Goal: Task Accomplishment & Management: Complete application form

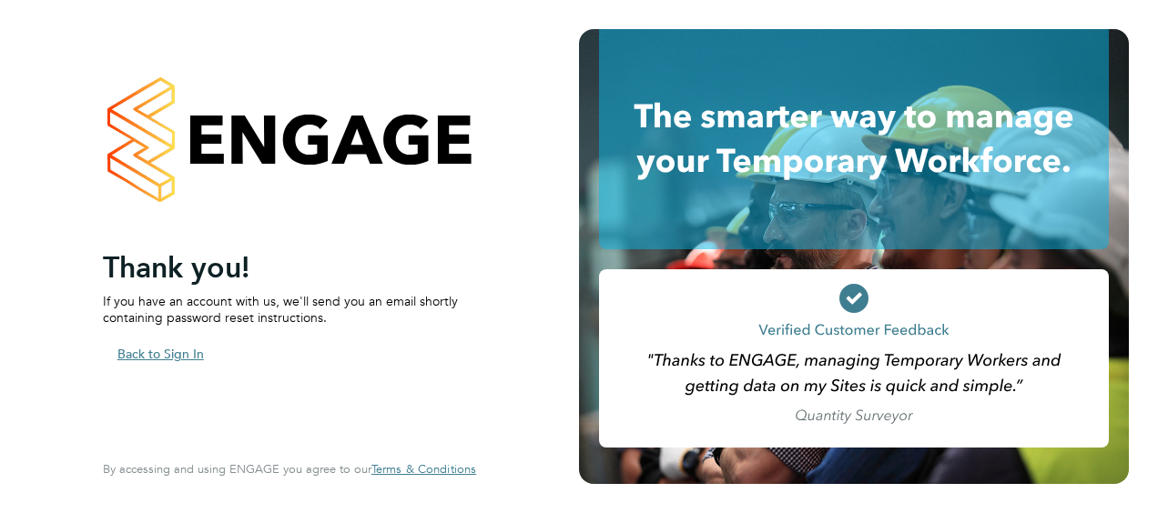
click at [162, 348] on button "Back to Sign In" at bounding box center [161, 354] width 116 height 29
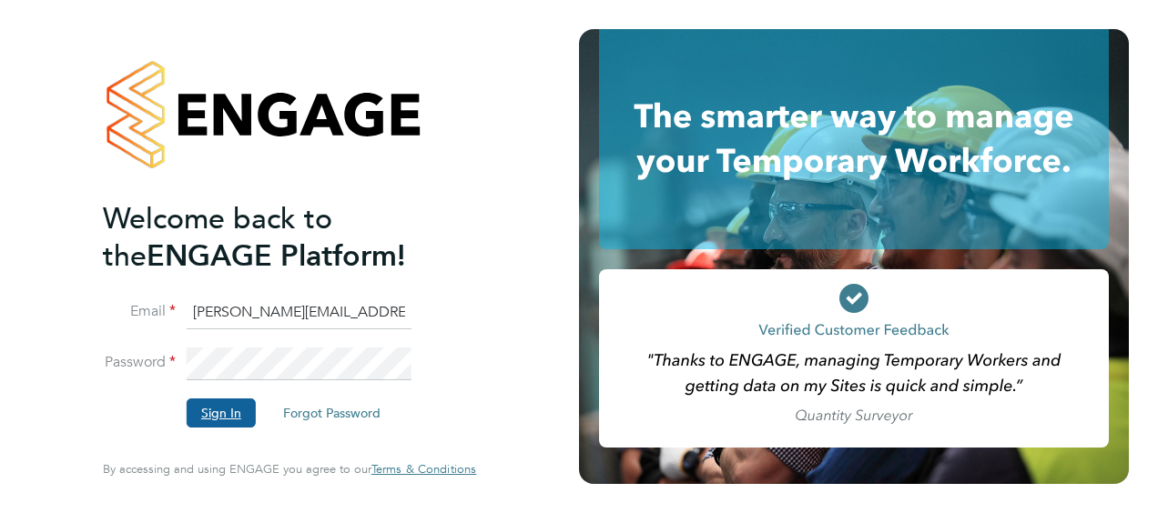
click at [244, 425] on button "Sign In" at bounding box center [221, 413] width 69 height 29
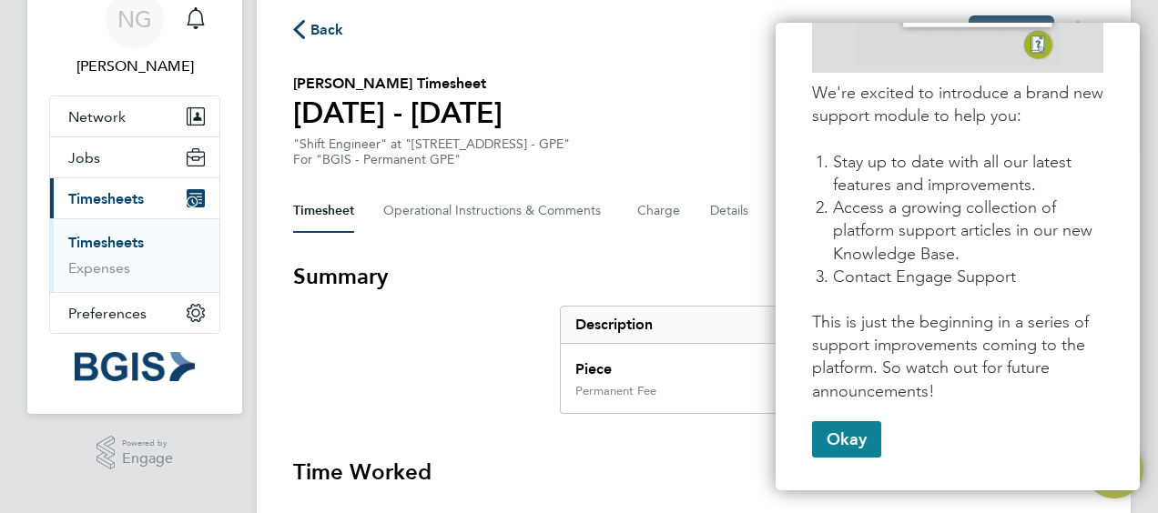
scroll to position [335, 0]
click at [849, 432] on button "Okay" at bounding box center [846, 439] width 69 height 36
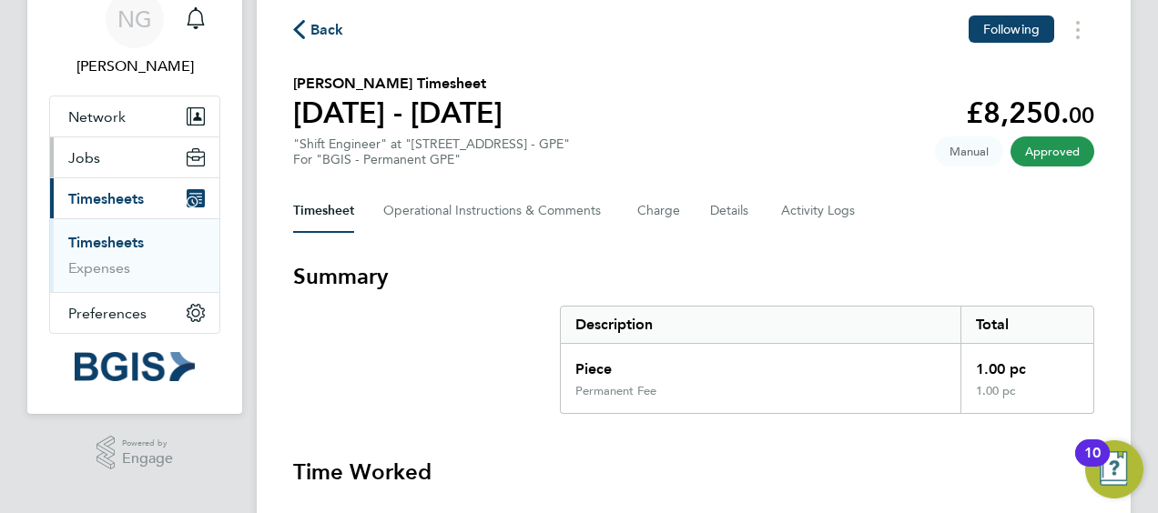
click at [121, 148] on button "Jobs" at bounding box center [134, 157] width 169 height 40
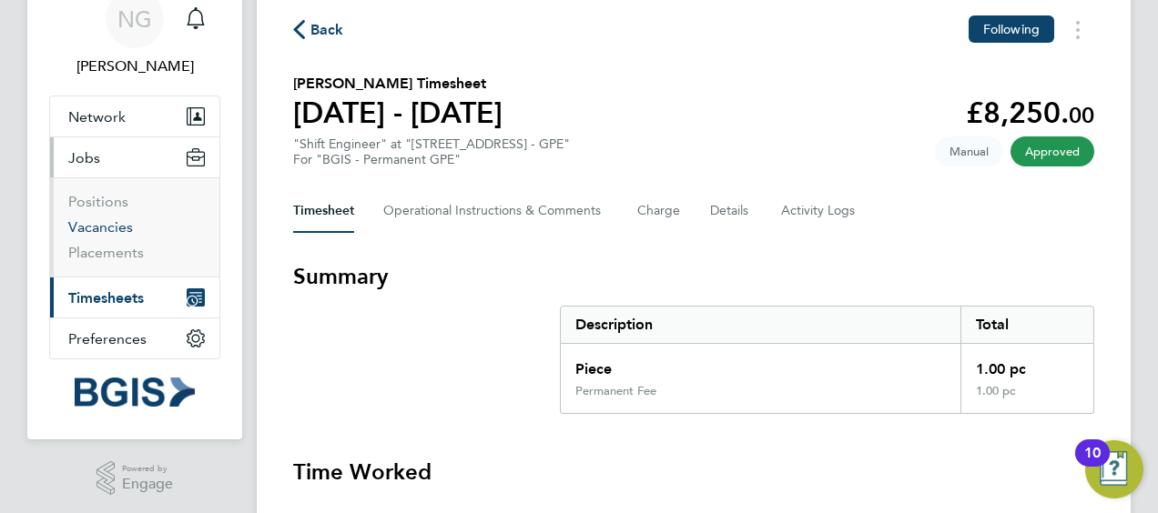
click at [86, 226] on link "Vacancies" at bounding box center [100, 227] width 65 height 17
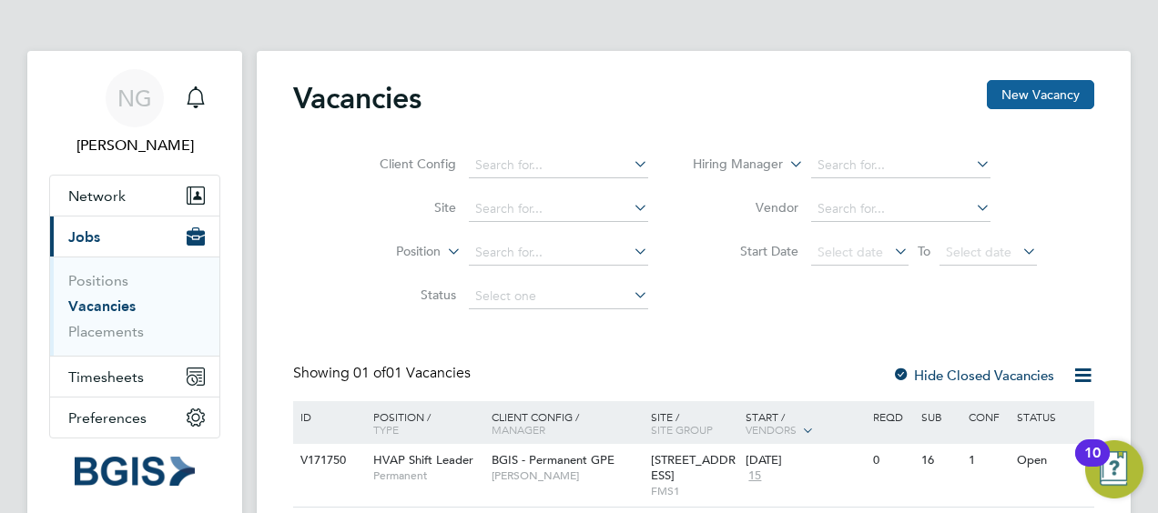
click at [1009, 97] on button "New Vacancy" at bounding box center [1040, 94] width 107 height 29
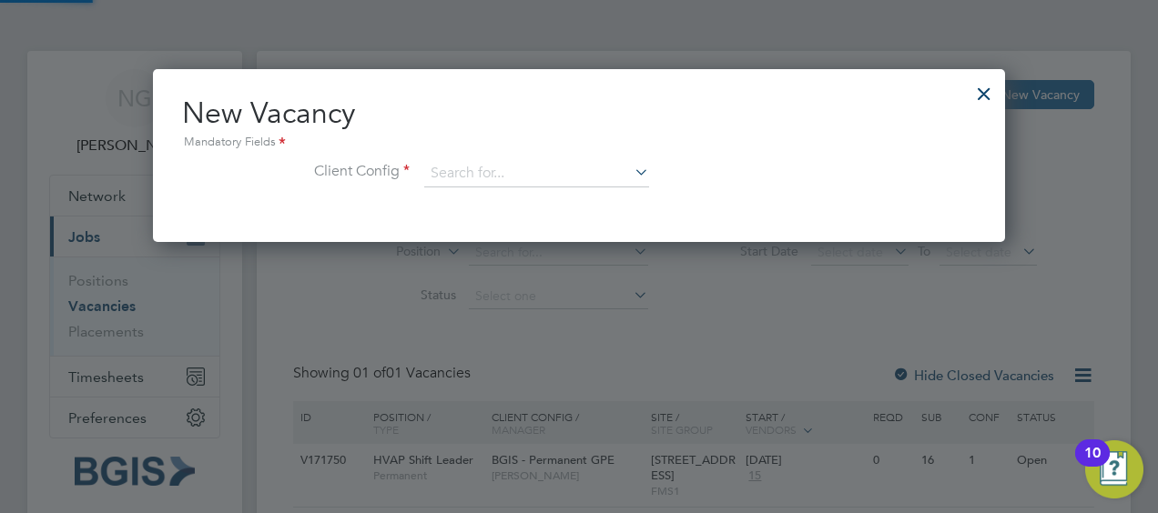
scroll to position [172, 852]
click at [631, 170] on icon at bounding box center [631, 171] width 0 height 25
click at [524, 319] on li "BGIS - Temporary GPE" at bounding box center [537, 322] width 226 height 25
type input "BGIS - Temporary GPE"
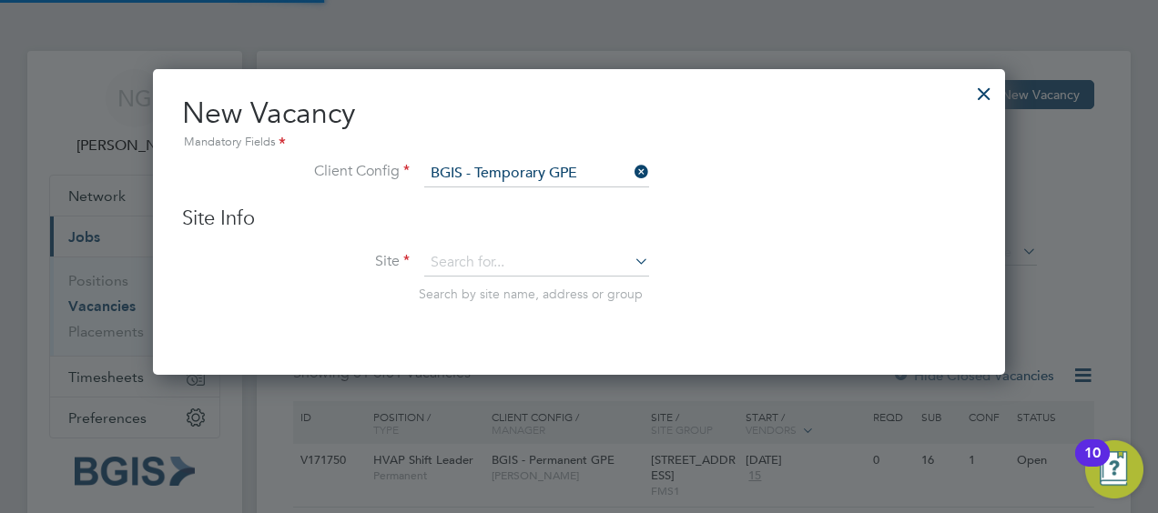
scroll to position [305, 852]
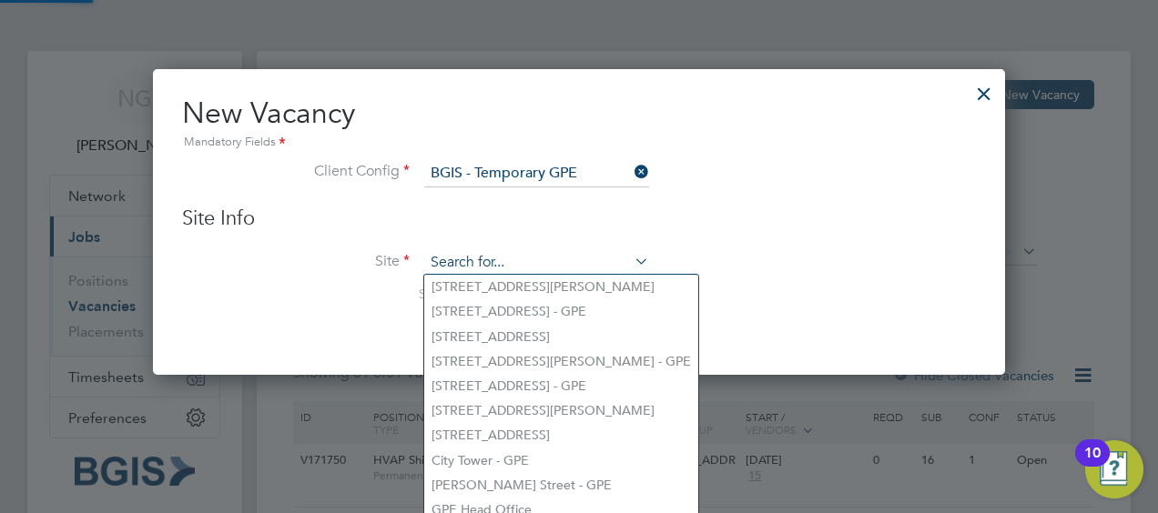
click at [541, 271] on input at bounding box center [536, 262] width 225 height 27
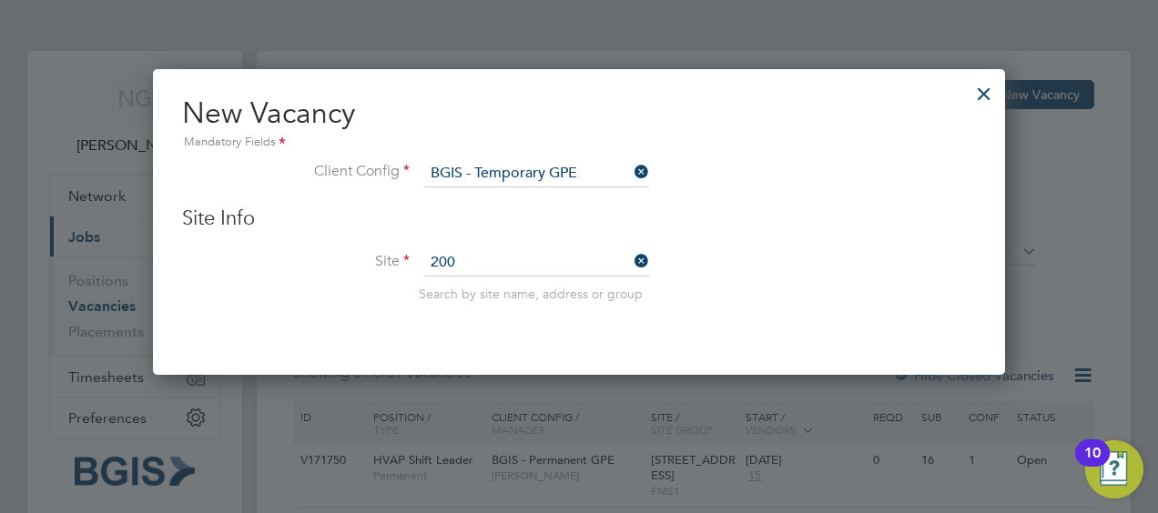
click at [541, 288] on li "200 /214 Grays Inn Road - GPE" at bounding box center [537, 287] width 226 height 25
type input "200/214 Grays Inn Road - GPE"
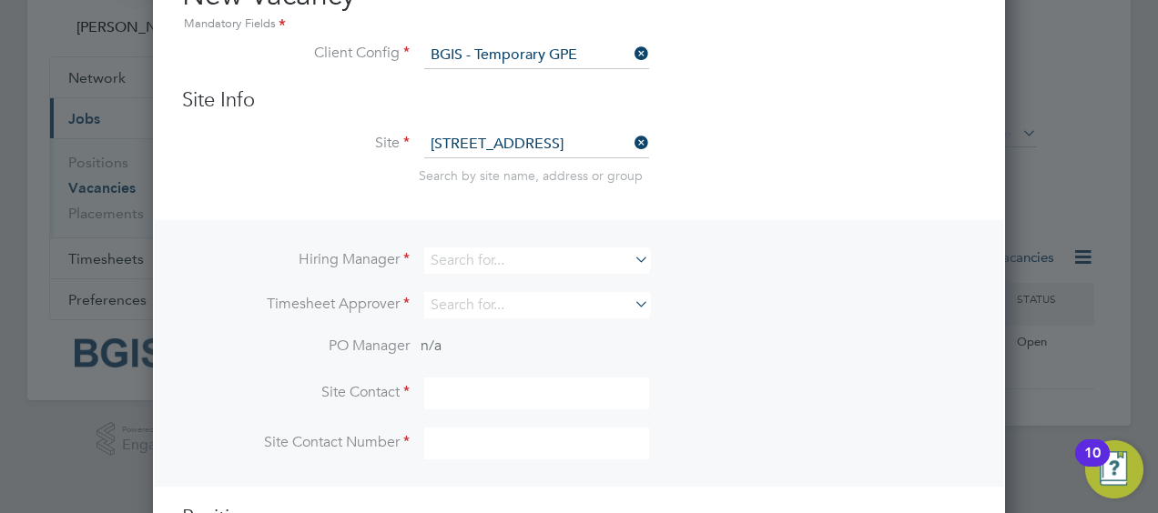
scroll to position [119, 0]
click at [631, 259] on icon at bounding box center [631, 258] width 0 height 25
click at [492, 371] on li "Ni ck Guest" at bounding box center [538, 382] width 228 height 25
type input "Nick Guest"
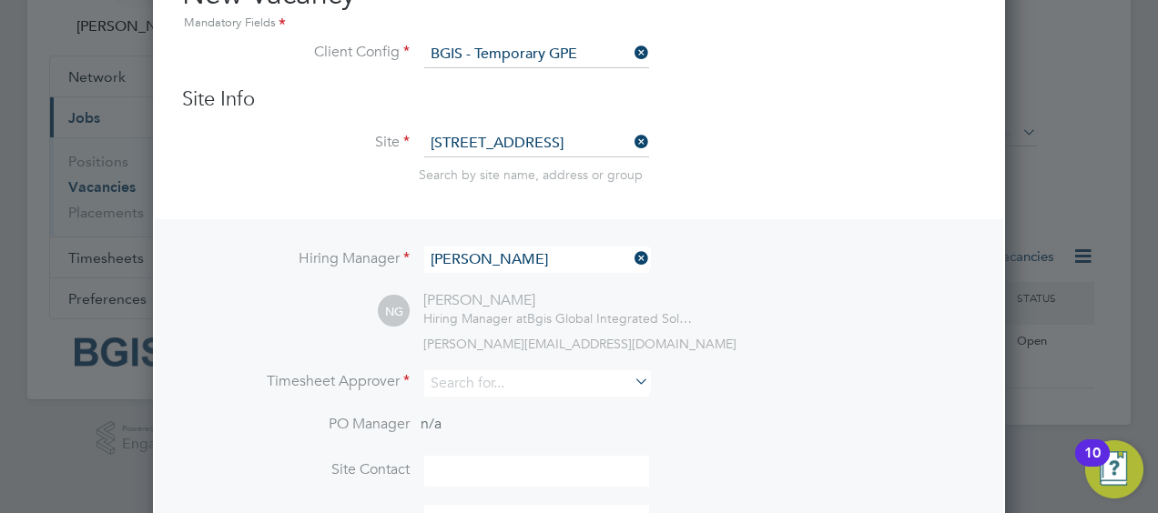
scroll to position [757, 852]
click at [631, 378] on icon at bounding box center [631, 381] width 0 height 25
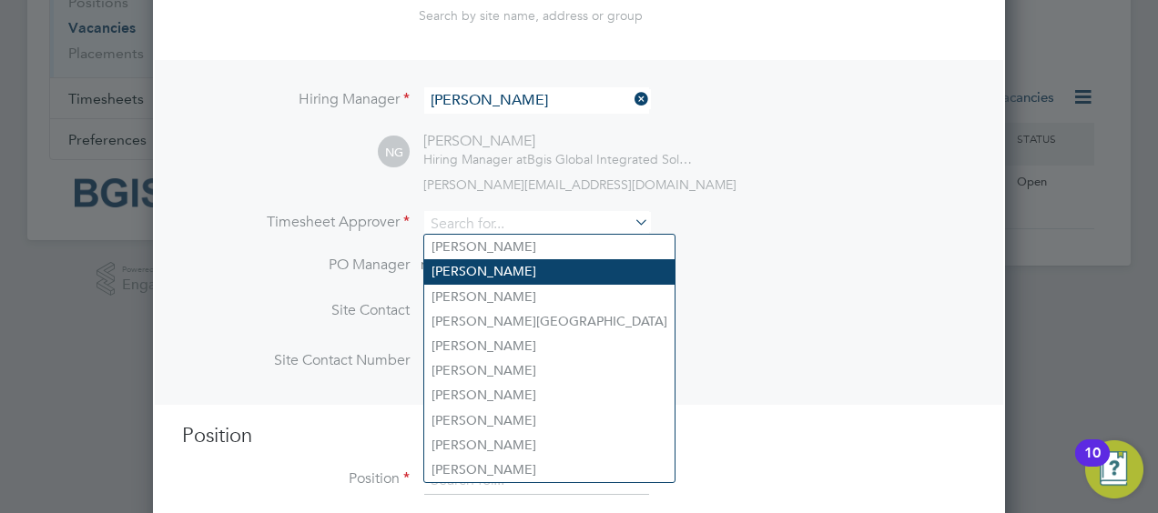
scroll to position [280, 0]
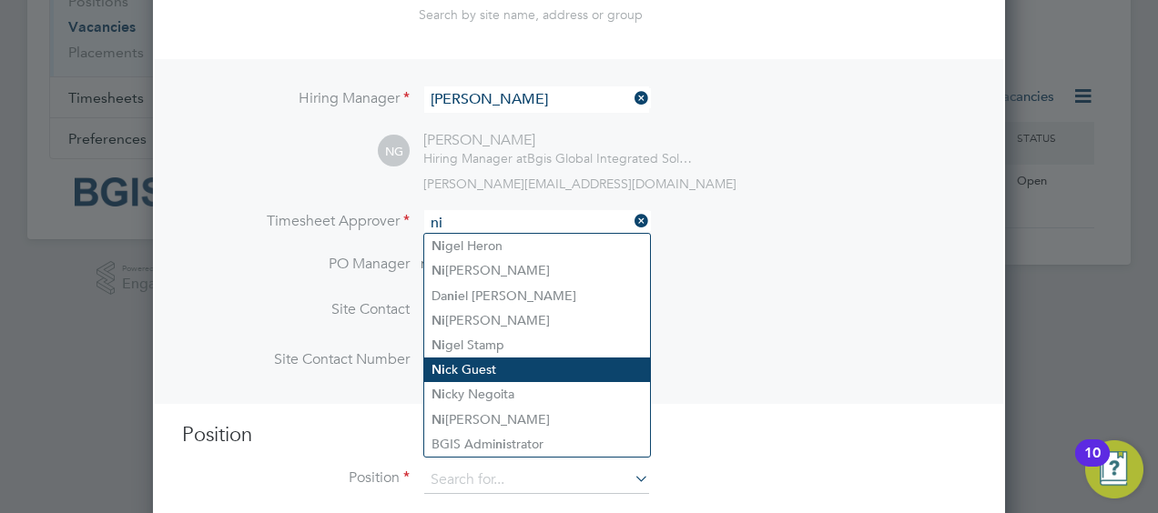
click at [530, 365] on li "Ni ck Guest" at bounding box center [537, 370] width 226 height 25
type input "Nick Guest"
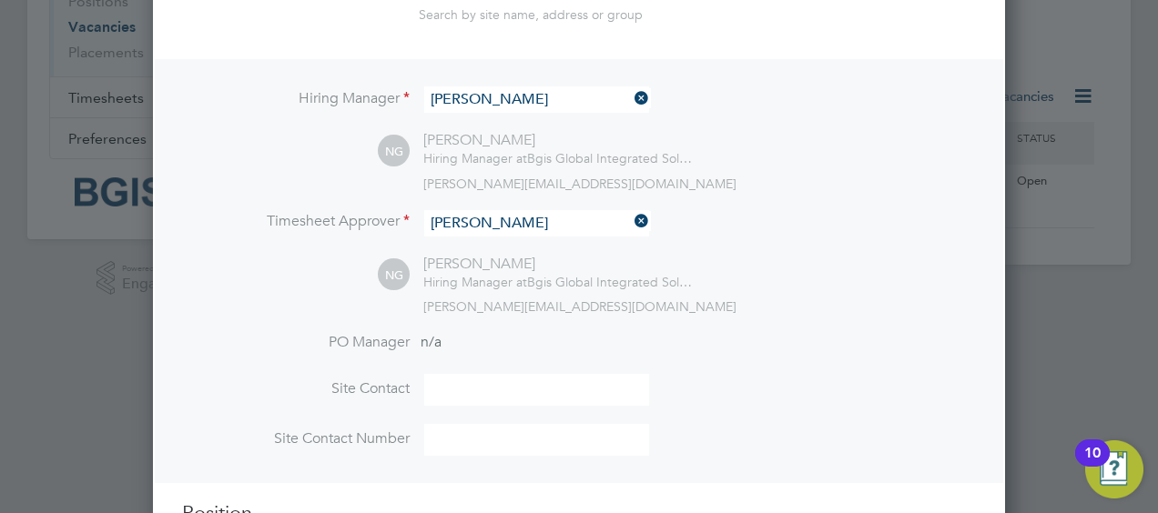
scroll to position [836, 852]
click at [481, 383] on input at bounding box center [536, 390] width 225 height 32
click at [475, 382] on input "Nigel stamp" at bounding box center [536, 390] width 225 height 32
click at [524, 390] on input "Nigel tamp" at bounding box center [536, 390] width 225 height 32
type input "N"
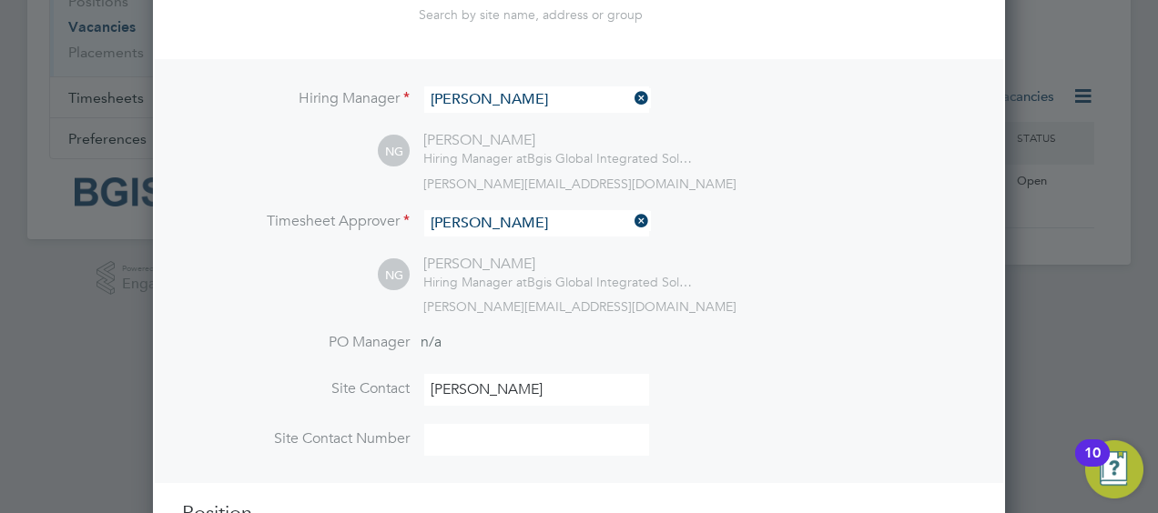
type input "Nick Guest"
click at [480, 431] on input at bounding box center [536, 440] width 225 height 32
type input "07931360625"
click at [822, 392] on li "Site Contact Nick Guest" at bounding box center [579, 399] width 794 height 50
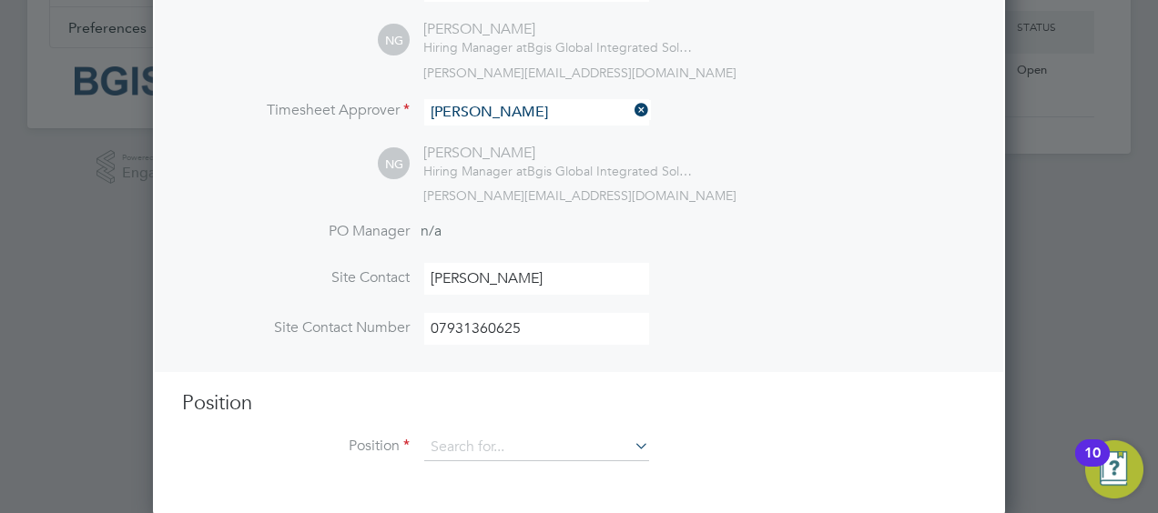
click at [631, 443] on icon at bounding box center [631, 445] width 0 height 25
click at [597, 466] on li "Building Services Engineer" at bounding box center [537, 471] width 226 height 25
type input "Building Services Engineer"
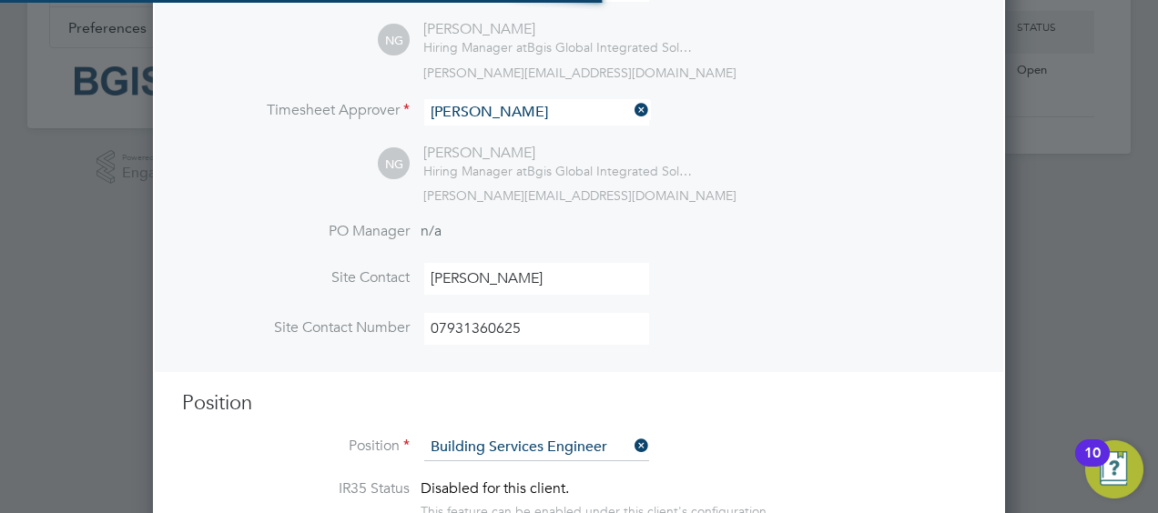
type textarea "To ensure all environmental conditions are maintained at all times with regard …"
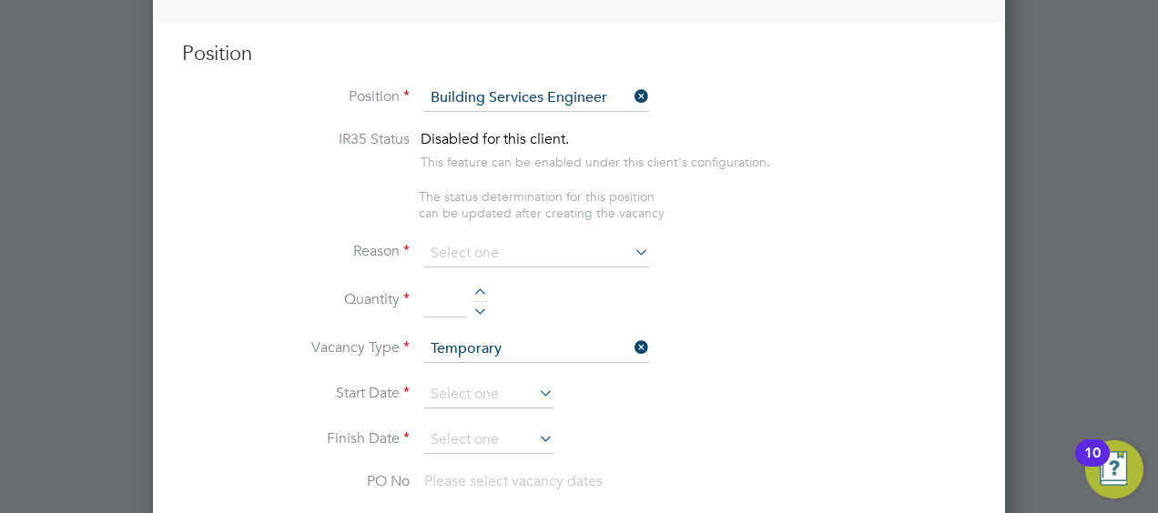
scroll to position [750, 0]
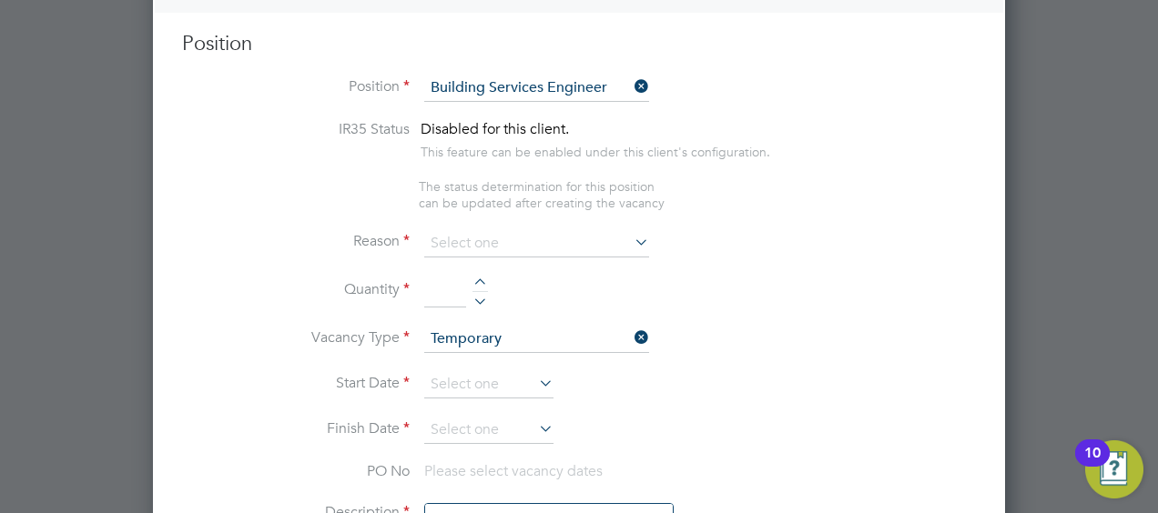
click at [631, 235] on icon at bounding box center [631, 241] width 0 height 25
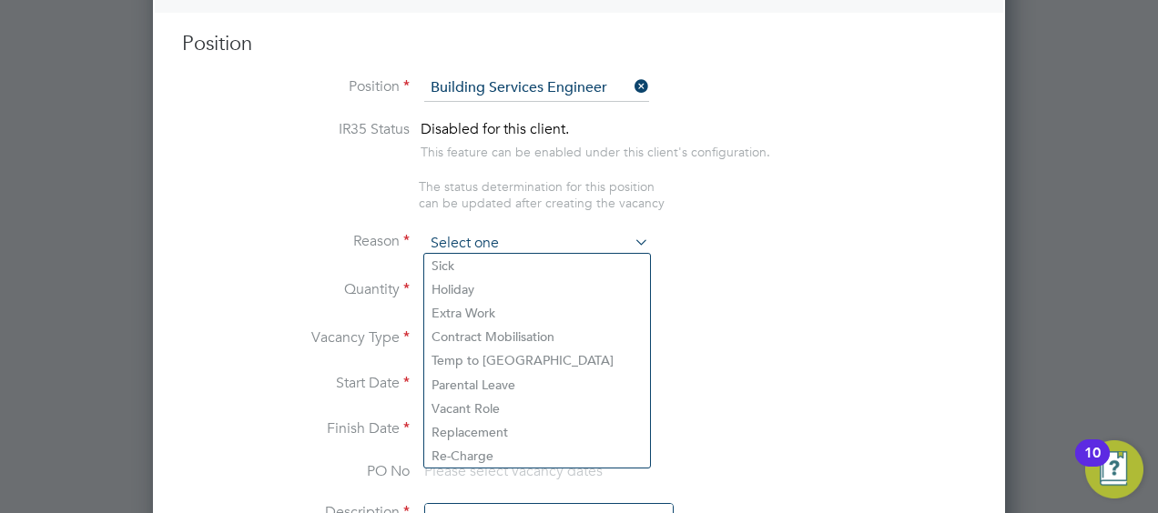
click at [472, 248] on input at bounding box center [536, 243] width 225 height 27
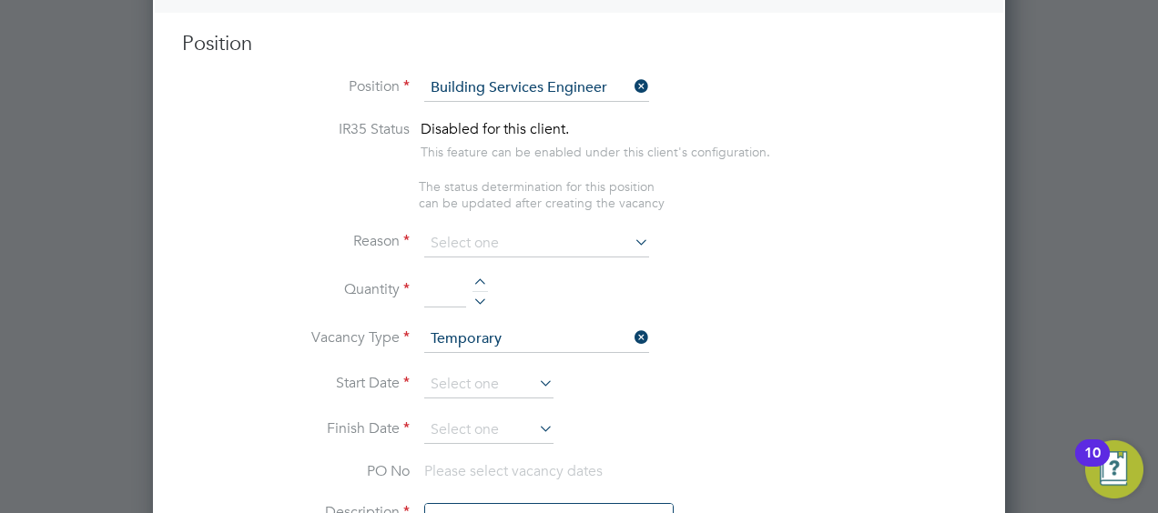
click at [479, 283] on li "Holiday" at bounding box center [537, 290] width 226 height 24
type input "Holiday"
click at [479, 283] on div at bounding box center [480, 285] width 15 height 13
click at [479, 298] on div at bounding box center [480, 298] width 15 height 13
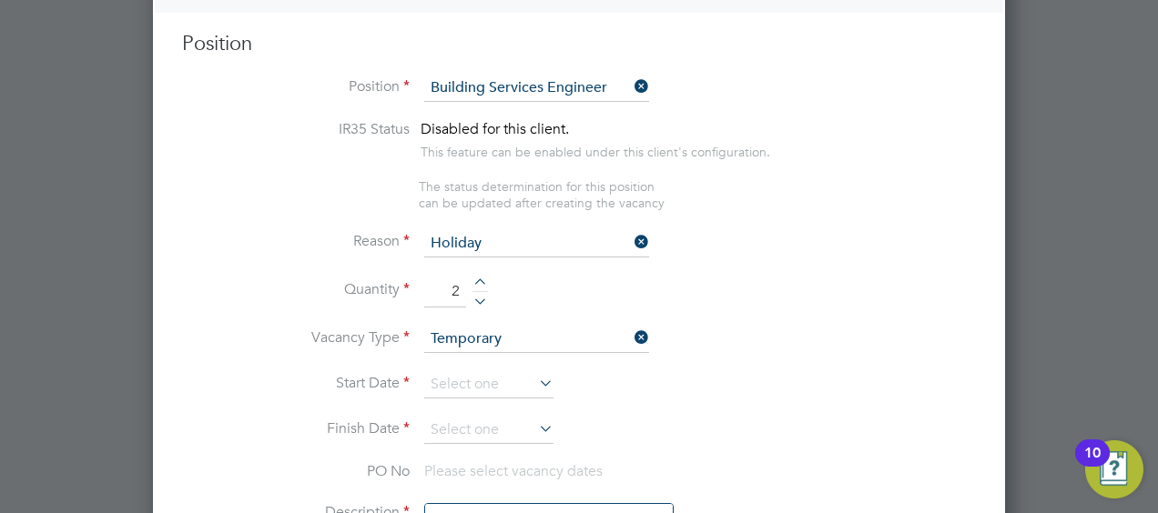
type input "1"
click at [535, 381] on icon at bounding box center [535, 383] width 0 height 25
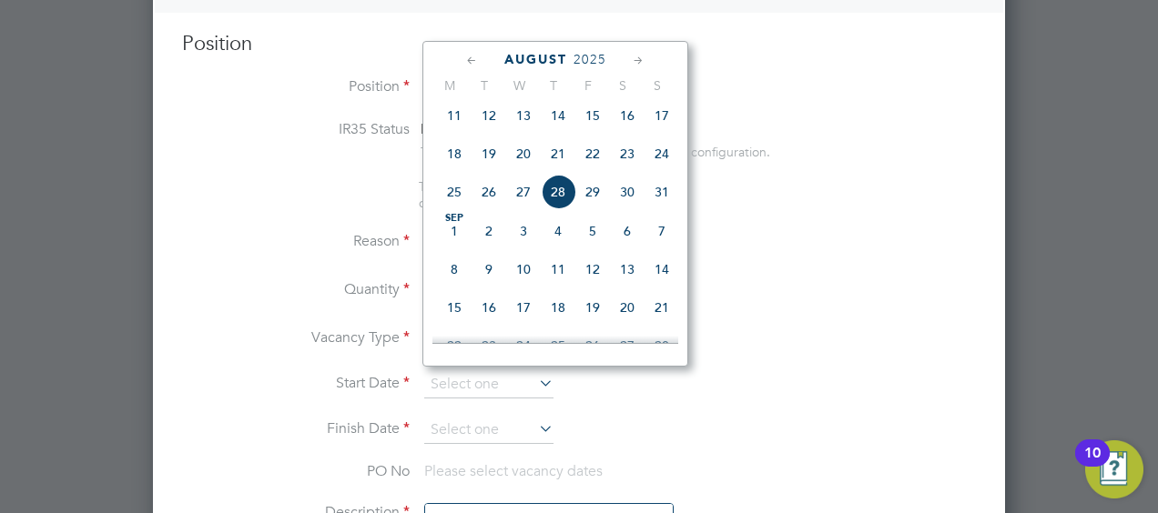
click at [593, 154] on span "22" at bounding box center [592, 154] width 35 height 35
type input "22 Aug 2025"
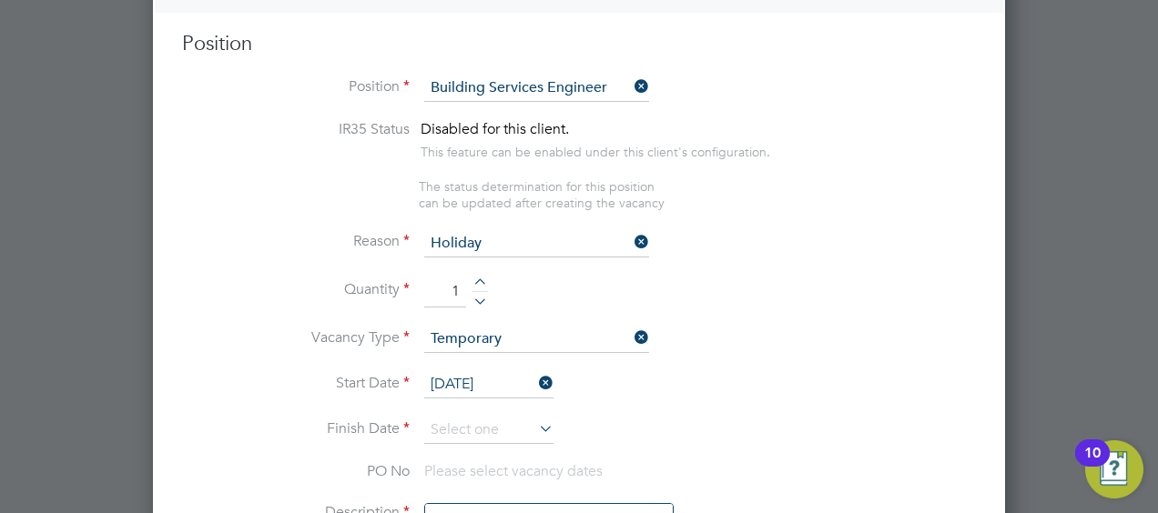
click at [535, 421] on icon at bounding box center [535, 428] width 0 height 25
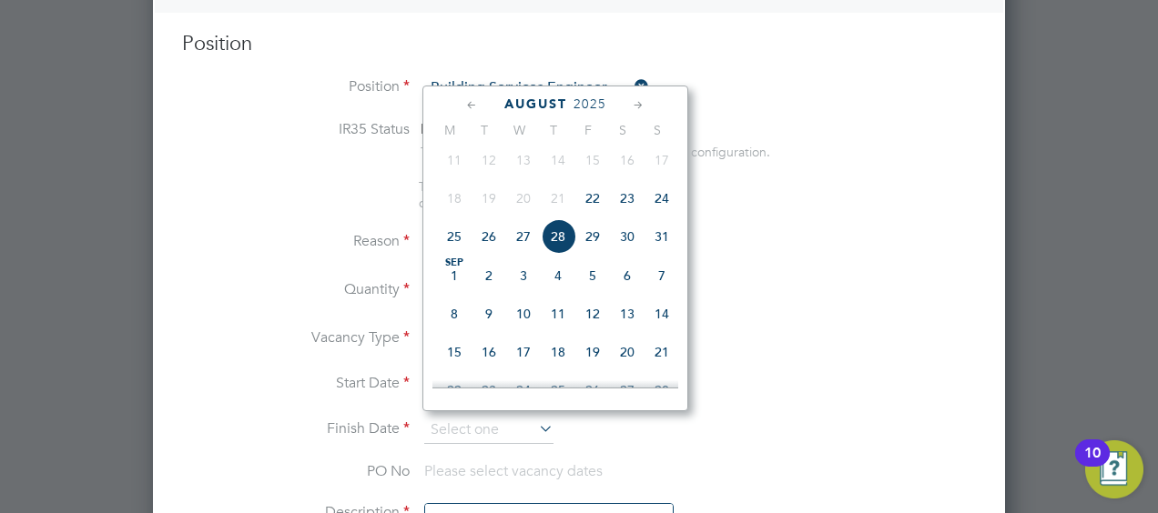
click at [591, 208] on span "22" at bounding box center [592, 198] width 35 height 35
type input "22 Aug 2025"
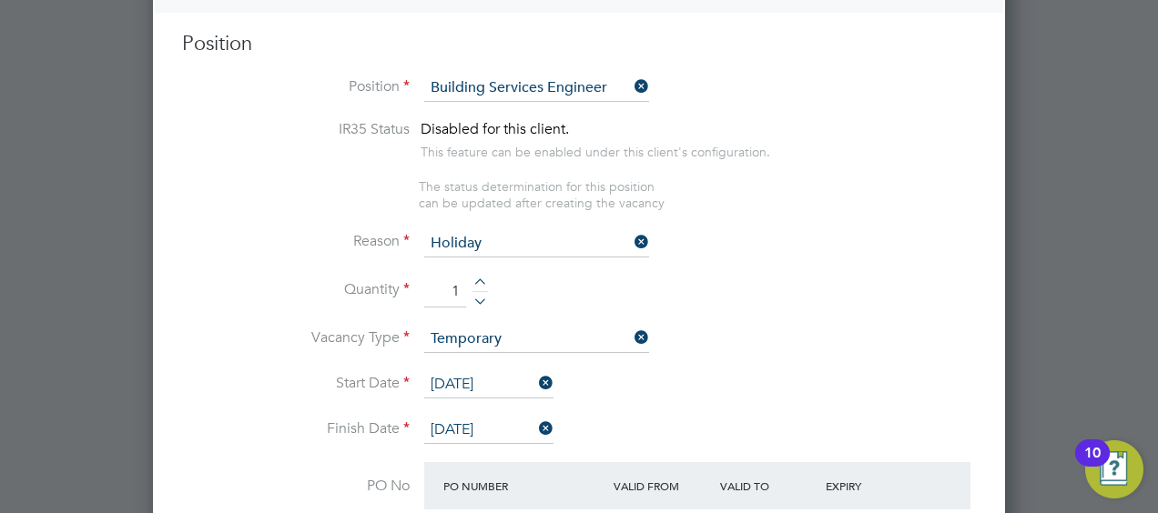
click at [780, 291] on li "Quantity 1" at bounding box center [579, 301] width 794 height 51
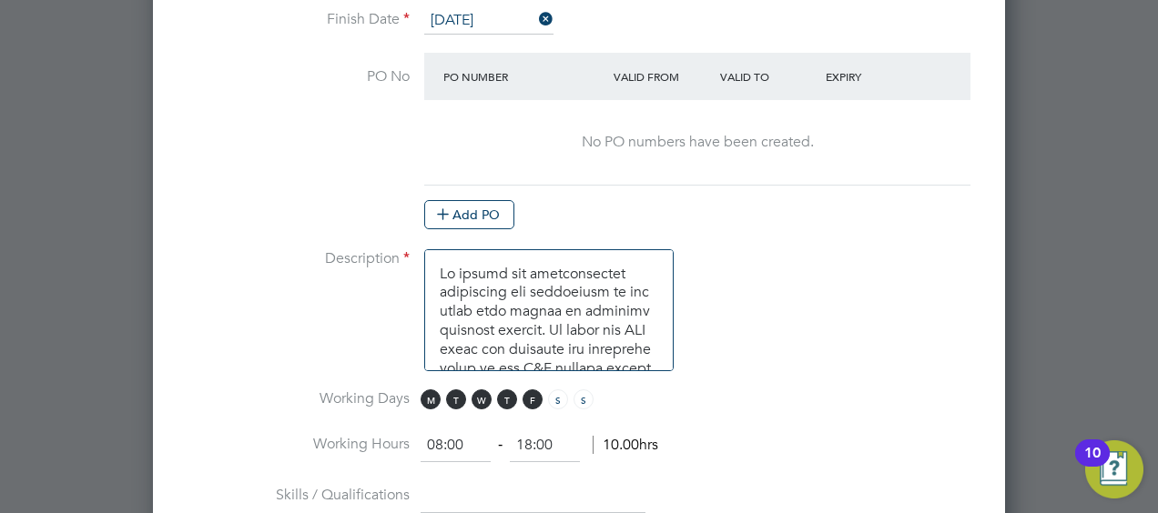
scroll to position [1161, 0]
click at [656, 326] on textarea at bounding box center [548, 310] width 249 height 122
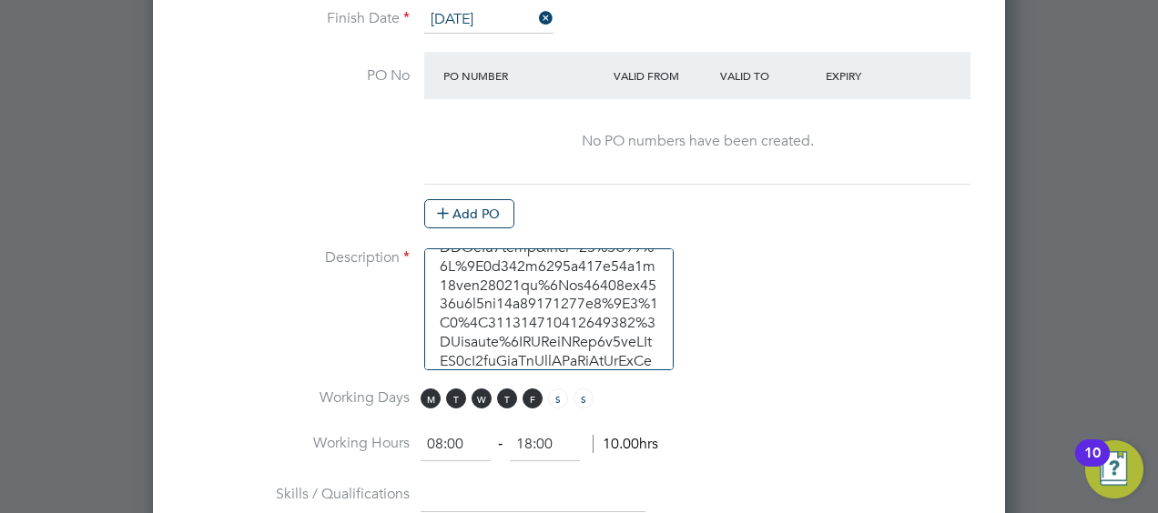
scroll to position [2828, 0]
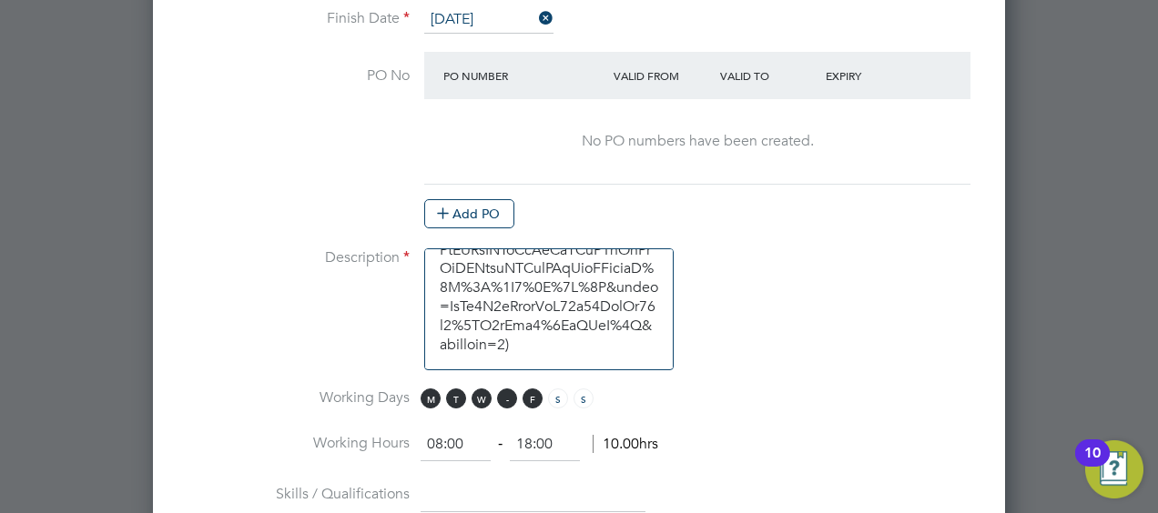
click at [509, 389] on span "T" at bounding box center [507, 399] width 20 height 20
click at [482, 389] on span "W" at bounding box center [482, 399] width 20 height 20
click at [458, 389] on span "T" at bounding box center [456, 399] width 20 height 20
click at [432, 389] on span "M" at bounding box center [431, 399] width 20 height 20
click at [444, 432] on input "08:00" at bounding box center [456, 445] width 70 height 33
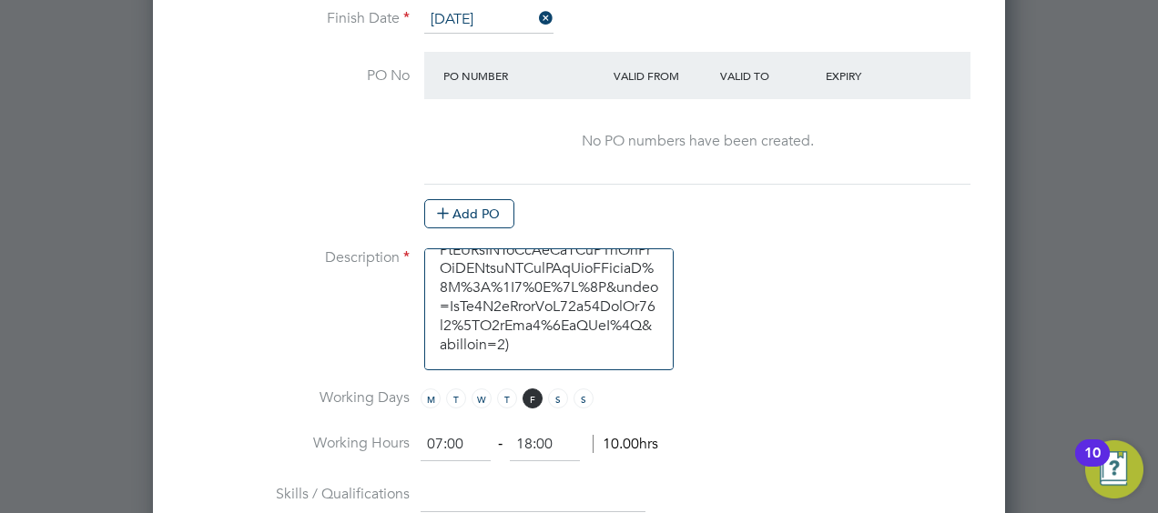
type input "07:00"
click at [530, 433] on input "18:00" at bounding box center [545, 445] width 70 height 33
type input "19:00"
click at [767, 442] on li "Working Hours 07:00 ‐ 19:00 12.00hrs" at bounding box center [579, 454] width 794 height 51
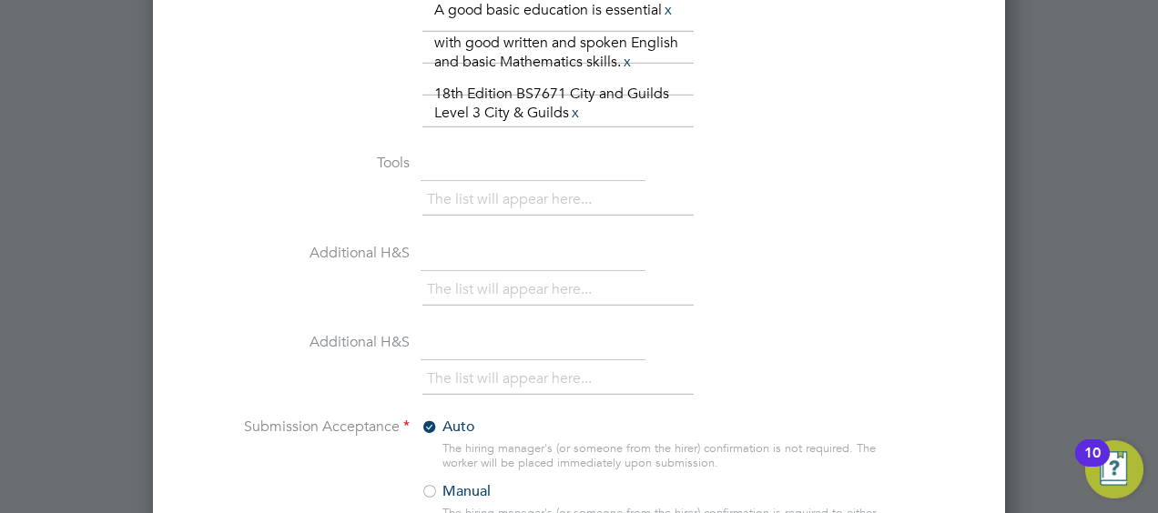
scroll to position [1805, 0]
click at [526, 187] on li "The list will appear here..." at bounding box center [513, 199] width 172 height 25
click at [473, 154] on input "text" at bounding box center [533, 163] width 225 height 33
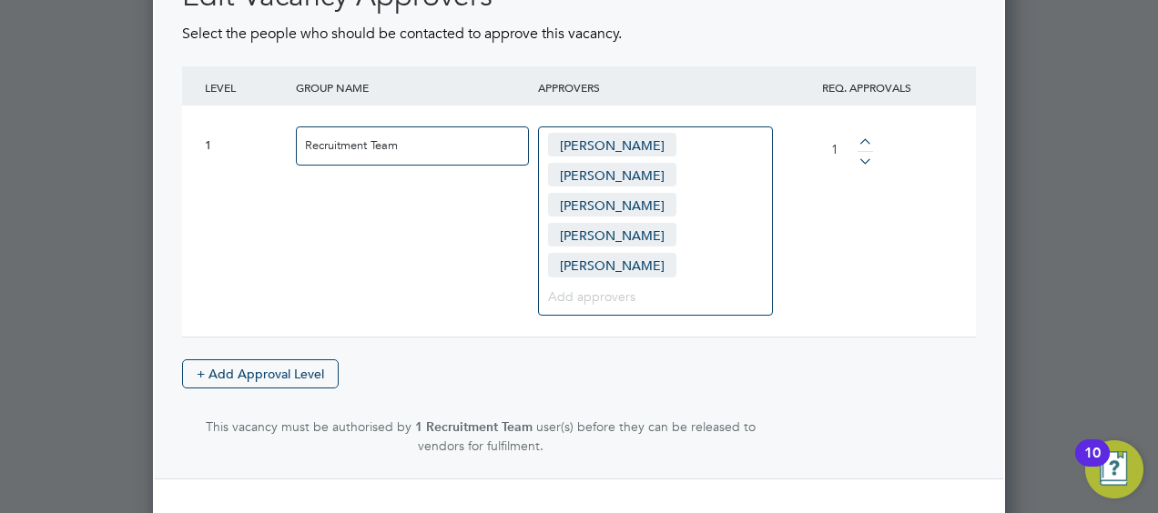
scroll to position [2708, 0]
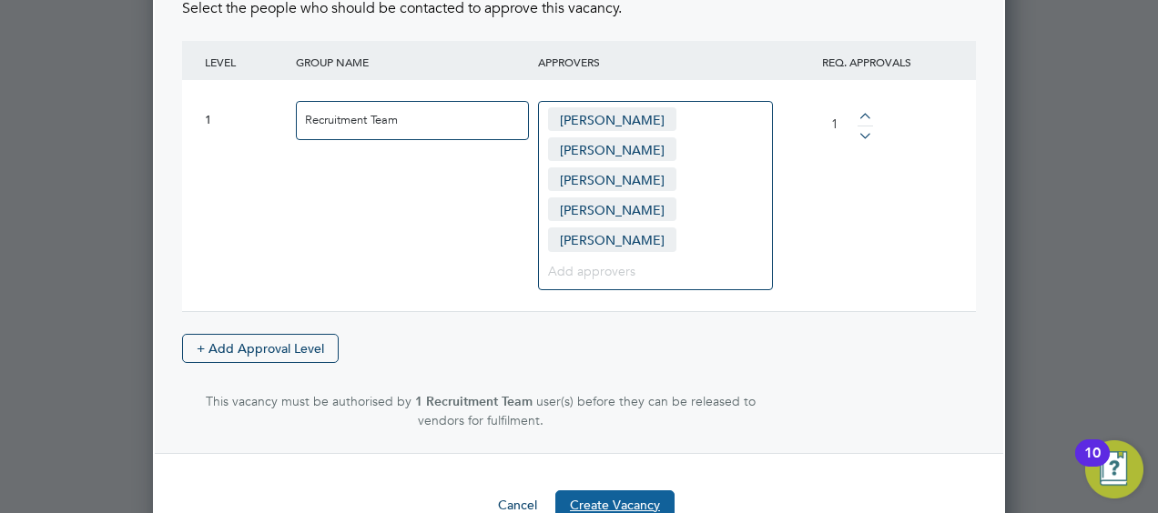
click at [621, 491] on button "Create Vacancy" at bounding box center [614, 505] width 119 height 29
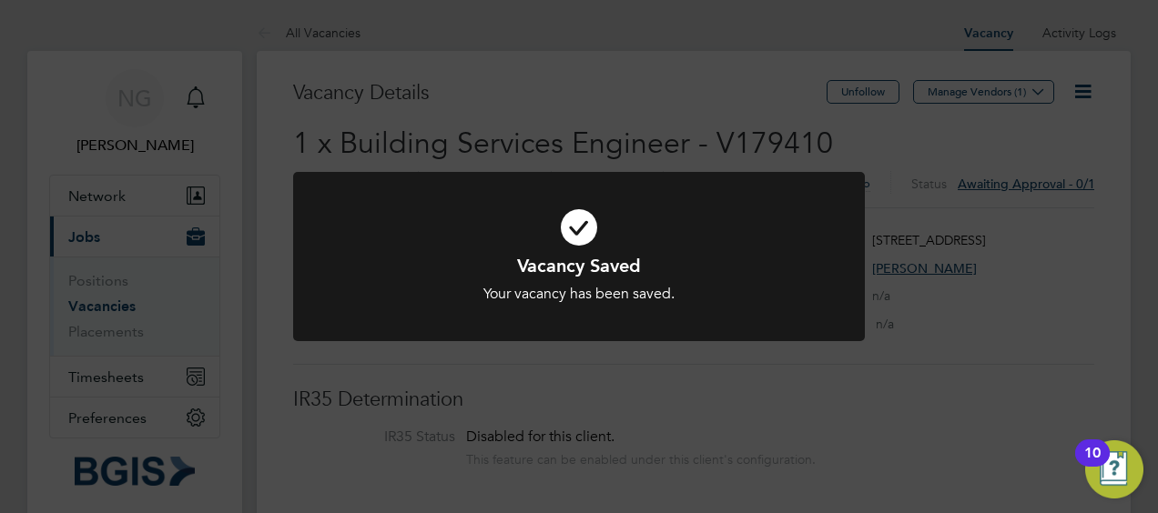
click at [621, 453] on div "Vacancy Saved Your vacancy has been saved. Cancel Okay" at bounding box center [579, 256] width 1158 height 513
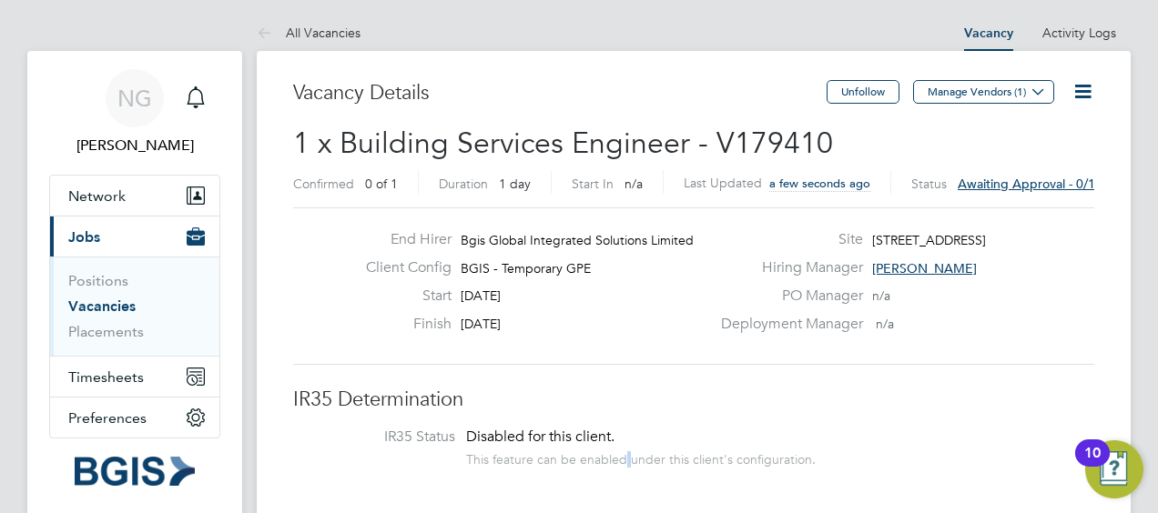
click at [621, 453] on div "This feature can be enabled under this client's configuration." at bounding box center [641, 457] width 350 height 21
click at [110, 299] on link "Vacancies" at bounding box center [101, 306] width 67 height 17
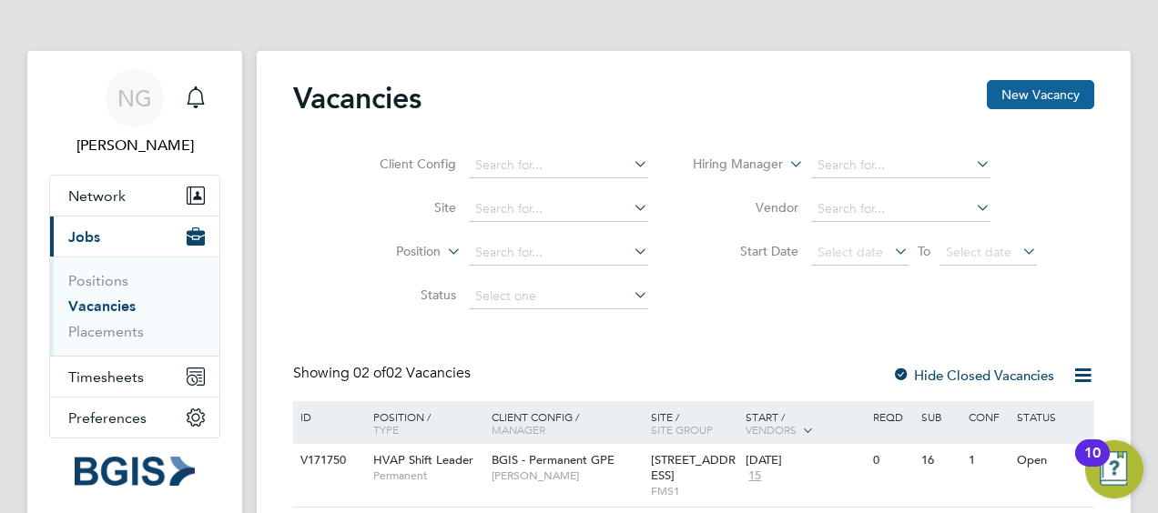
click at [995, 94] on button "New Vacancy" at bounding box center [1040, 94] width 107 height 29
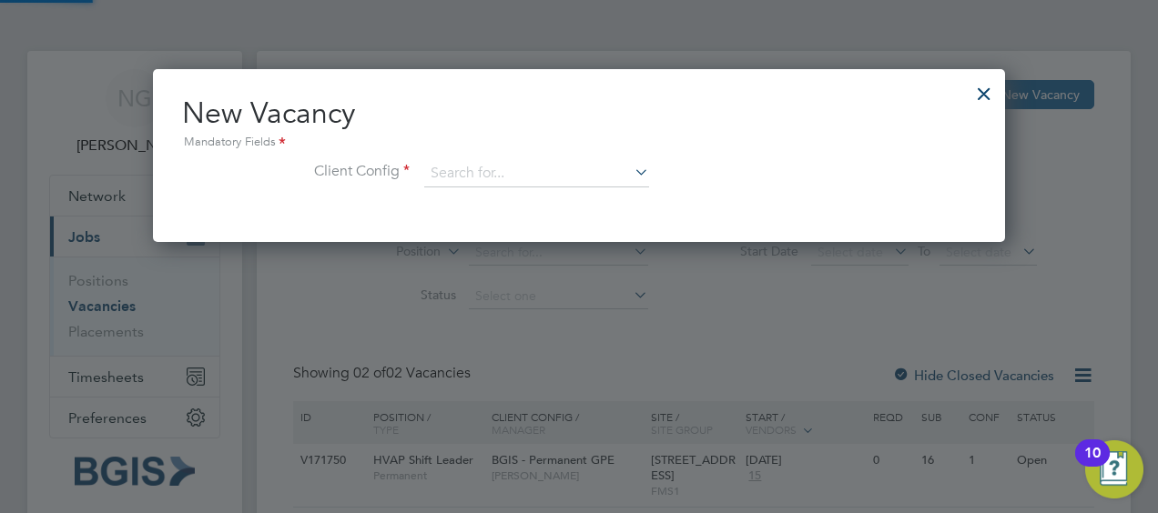
scroll to position [172, 852]
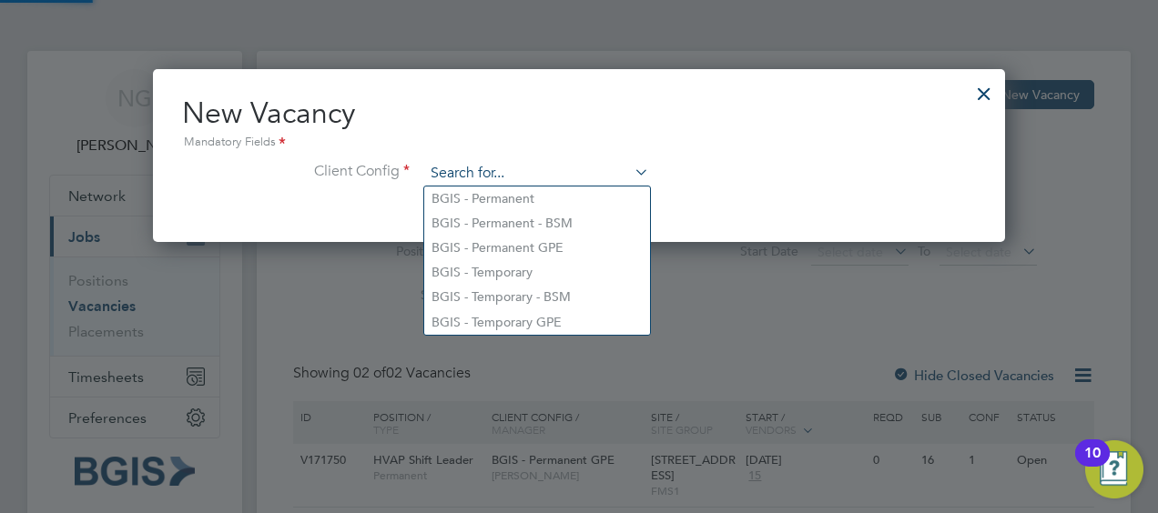
click at [526, 166] on input at bounding box center [536, 173] width 225 height 27
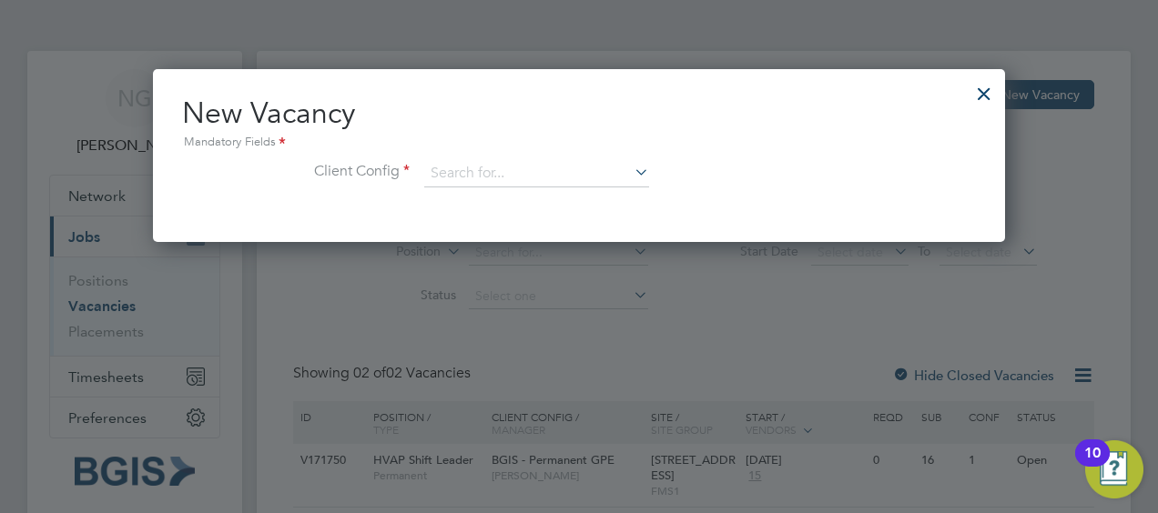
click at [487, 326] on li "BGIS - Temporary GPE" at bounding box center [537, 322] width 226 height 25
type input "BGIS - Temporary GPE"
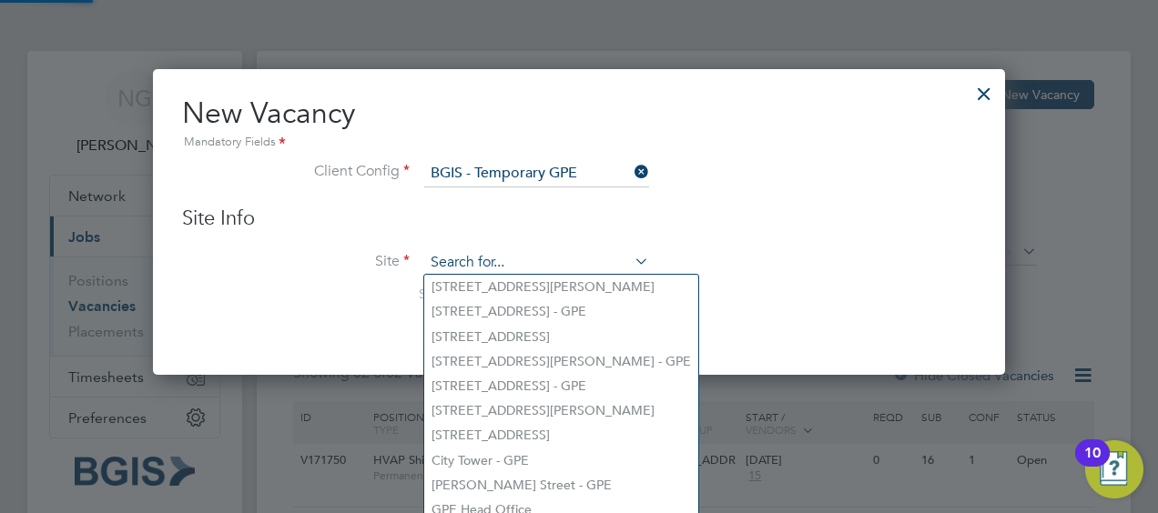
click at [488, 259] on input at bounding box center [536, 262] width 225 height 27
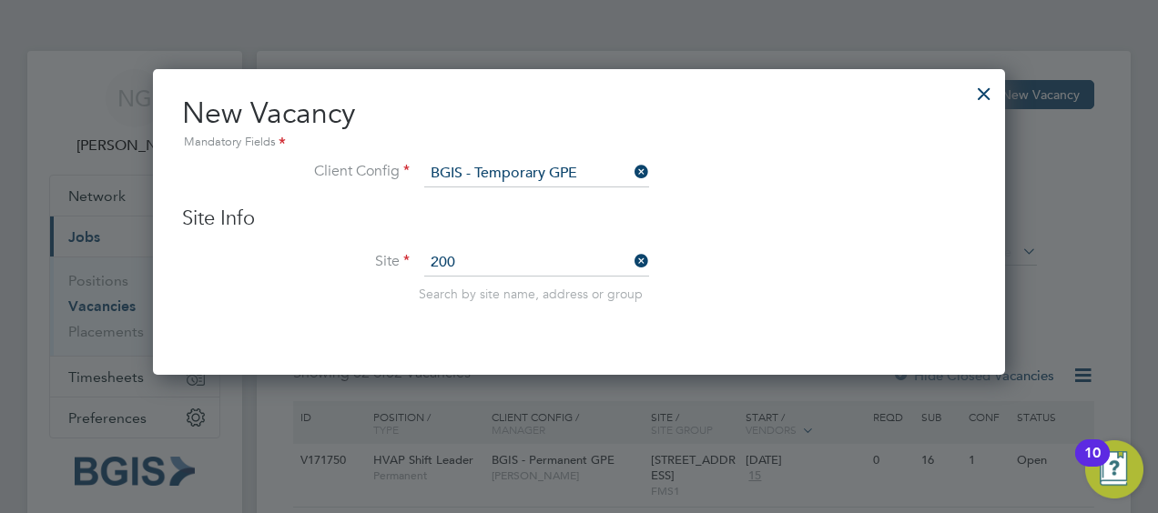
click at [532, 286] on li "200 /214 Grays Inn Road - GPE" at bounding box center [537, 287] width 226 height 25
type input "200/214 Grays Inn Road - GPE"
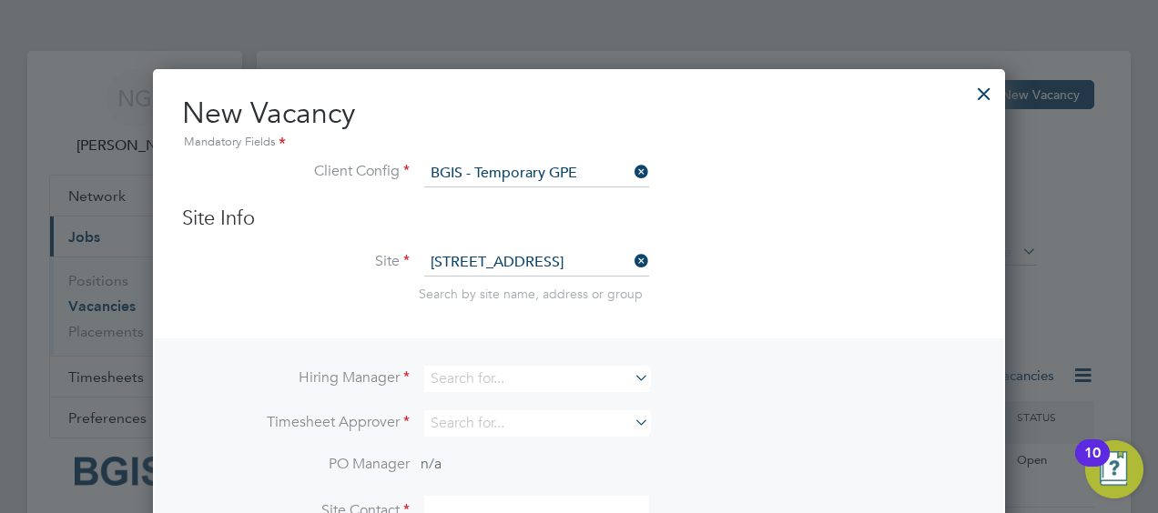
click at [631, 377] on icon at bounding box center [631, 377] width 0 height 25
click at [476, 490] on li "Ni ck Guest" at bounding box center [538, 501] width 228 height 25
type input "Nick Guest"
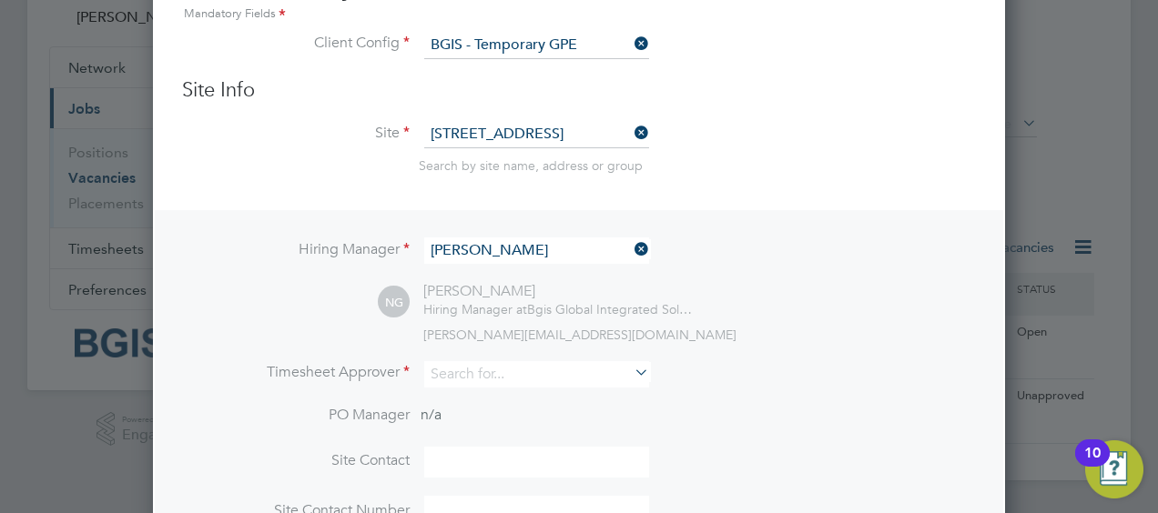
scroll to position [151, 0]
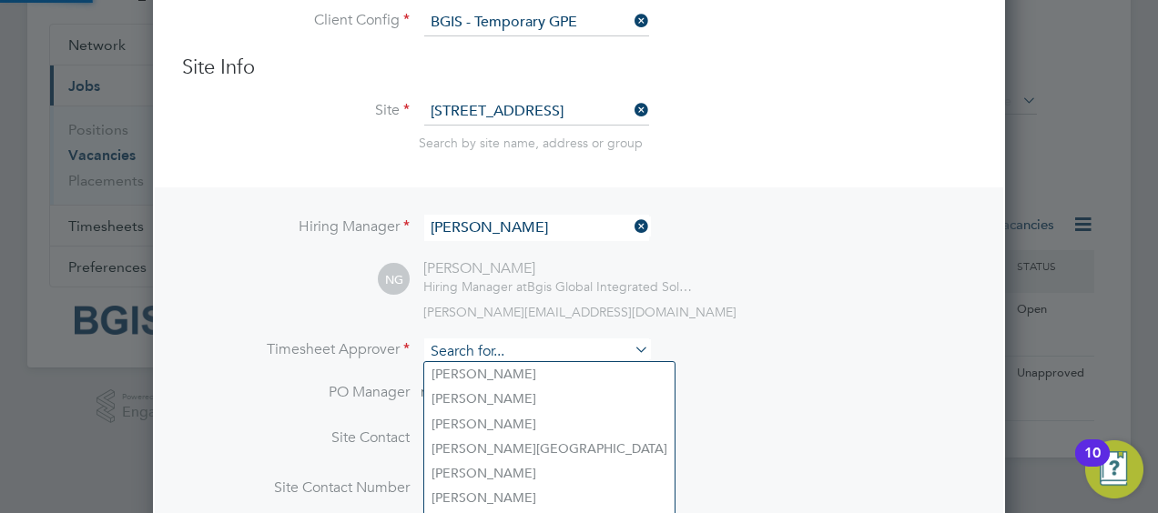
click at [490, 349] on input at bounding box center [536, 352] width 225 height 26
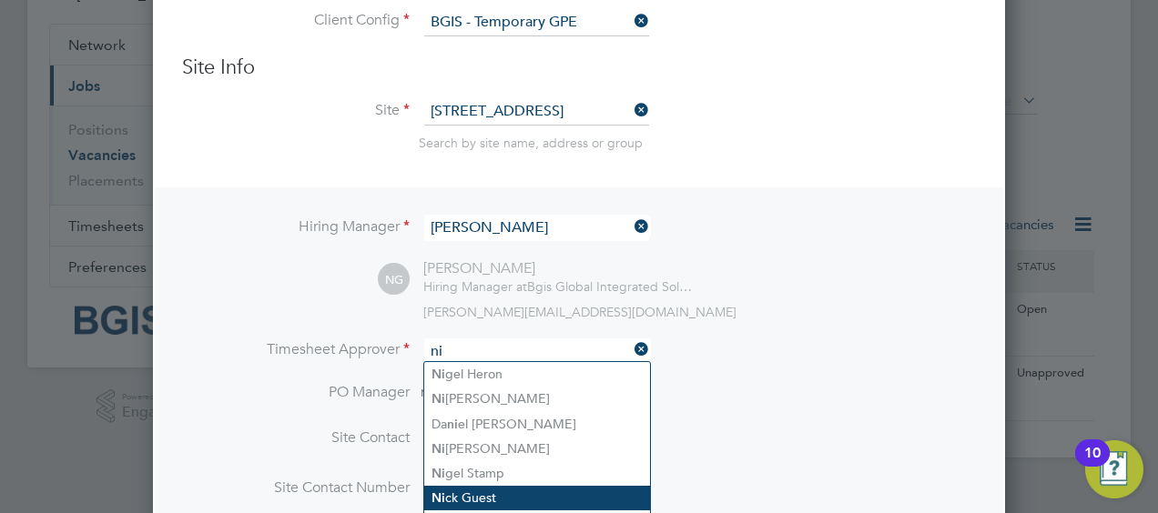
click at [453, 493] on li "Ni ck Guest" at bounding box center [537, 498] width 226 height 25
type input "Nick Guest"
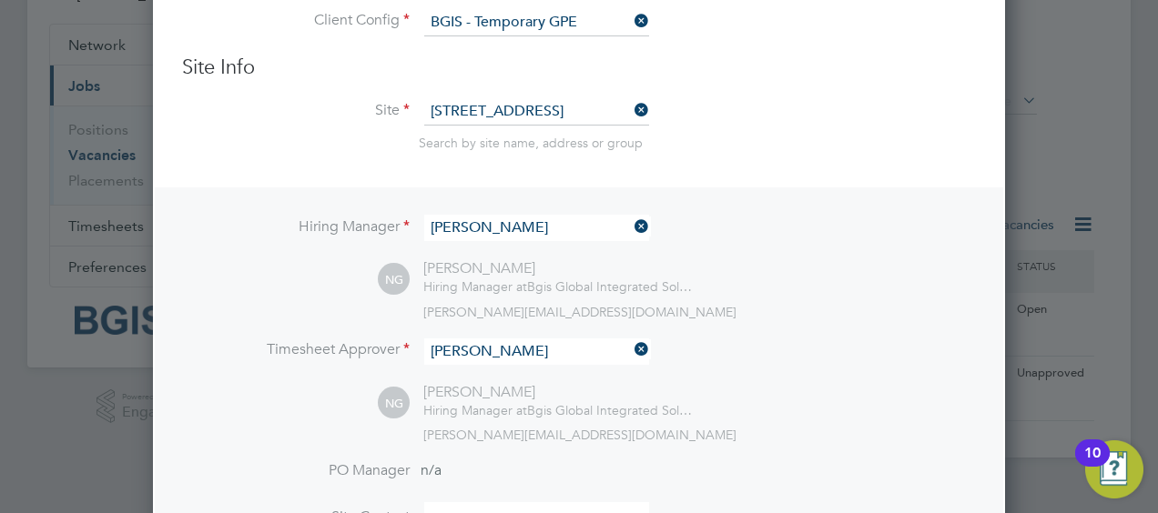
scroll to position [391, 0]
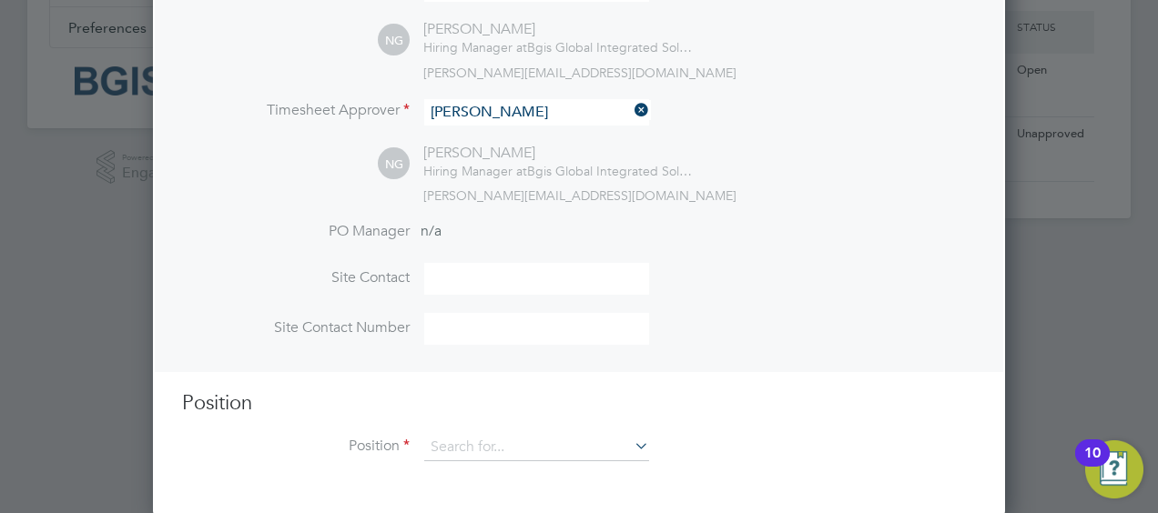
click at [501, 274] on input at bounding box center [536, 279] width 225 height 32
type input "Nick Guest"
click at [461, 336] on input at bounding box center [536, 329] width 225 height 32
type input "07931360625"
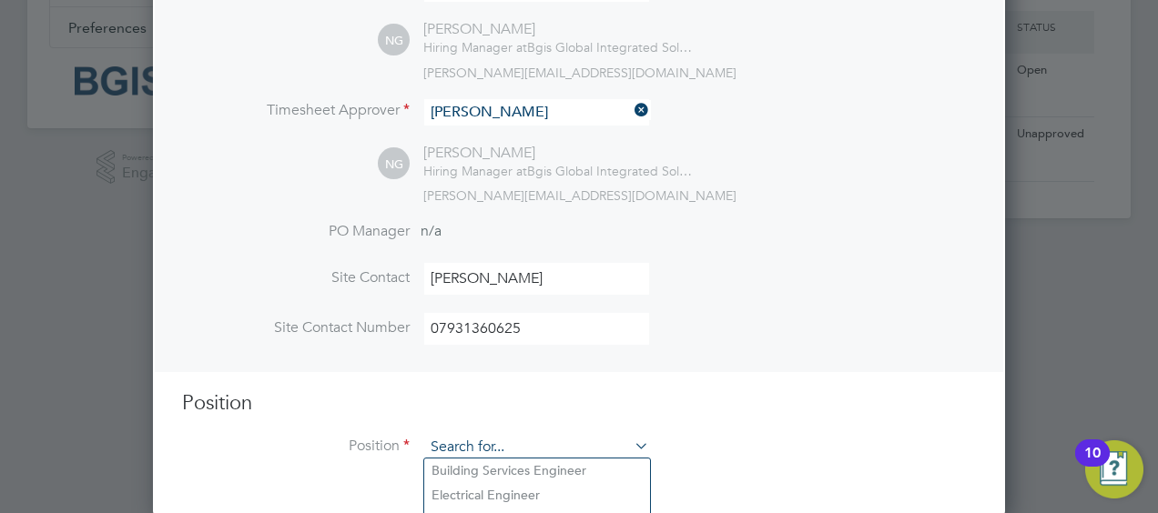
click at [512, 442] on input at bounding box center [536, 447] width 225 height 27
click at [504, 463] on li "Building Services Engineer" at bounding box center [537, 471] width 226 height 25
type input "Building Services Engineer"
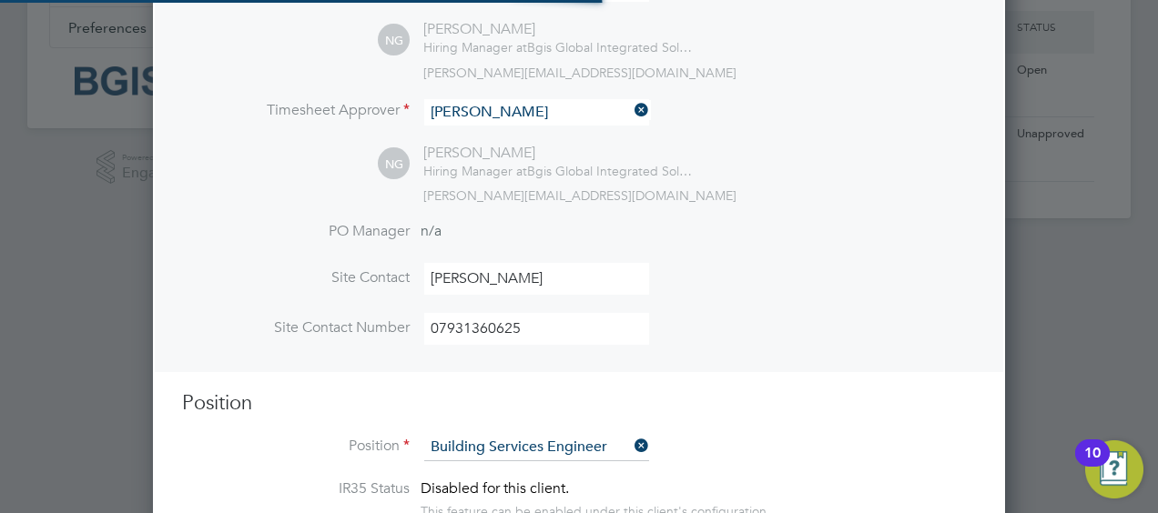
type textarea "To ensure all environmental conditions are maintained at all times with regard …"
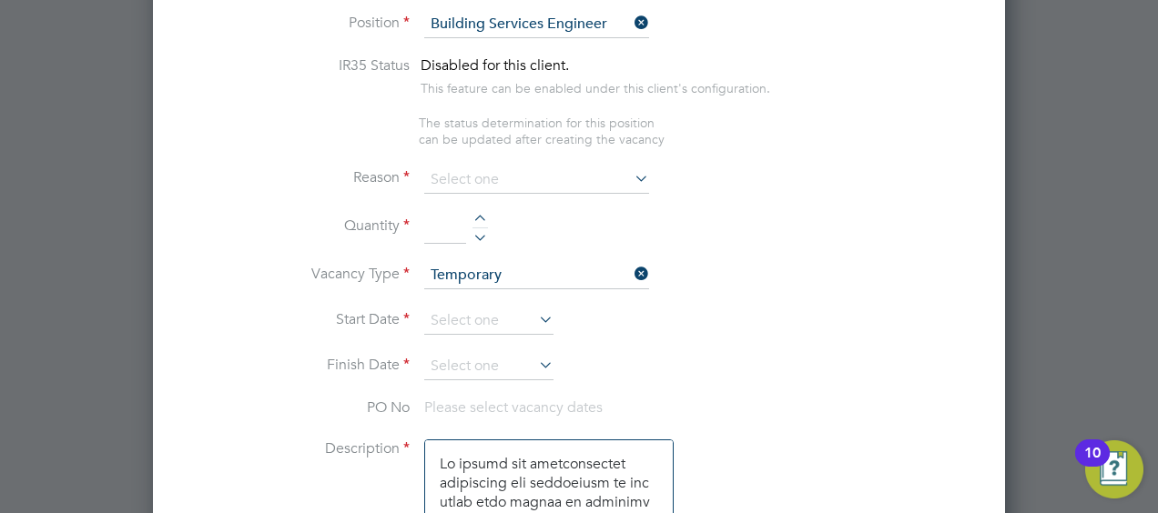
scroll to position [816, 0]
click at [631, 168] on icon at bounding box center [631, 176] width 0 height 25
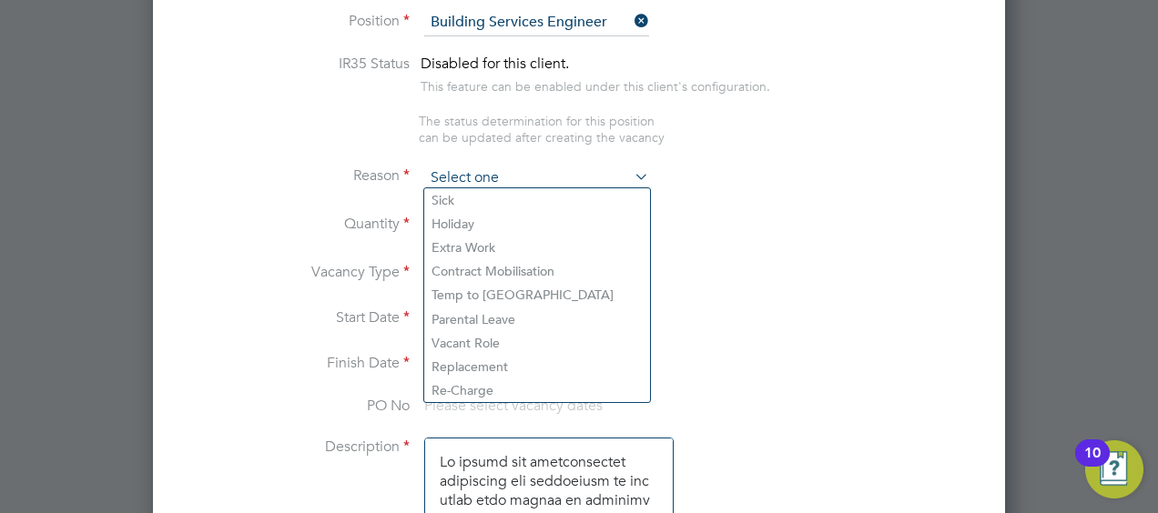
click at [539, 172] on input at bounding box center [536, 178] width 225 height 27
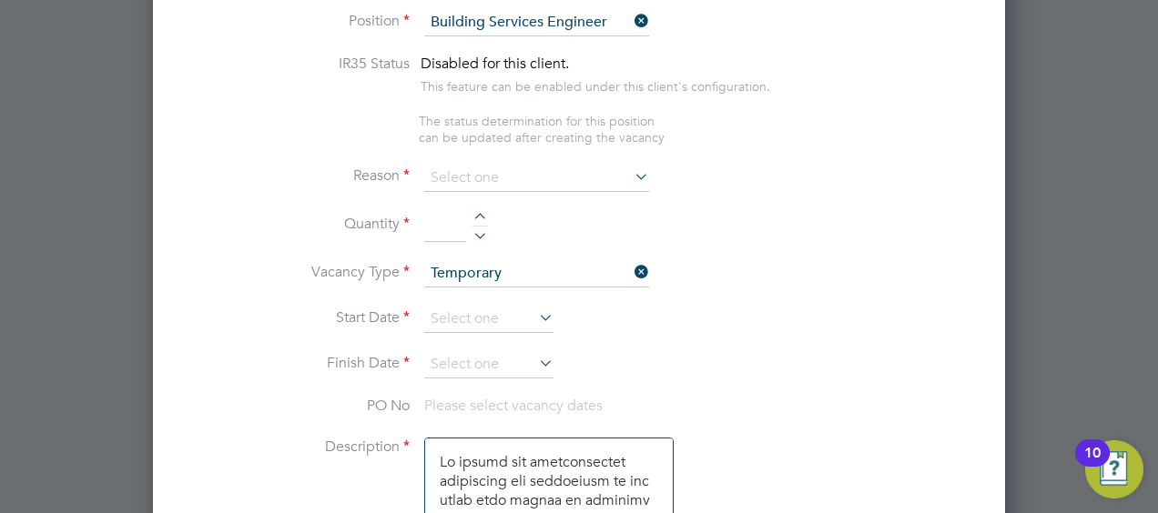
click at [510, 218] on li "Holiday" at bounding box center [537, 224] width 226 height 24
type input "Holiday"
click at [462, 215] on input at bounding box center [445, 226] width 42 height 33
type input "1"
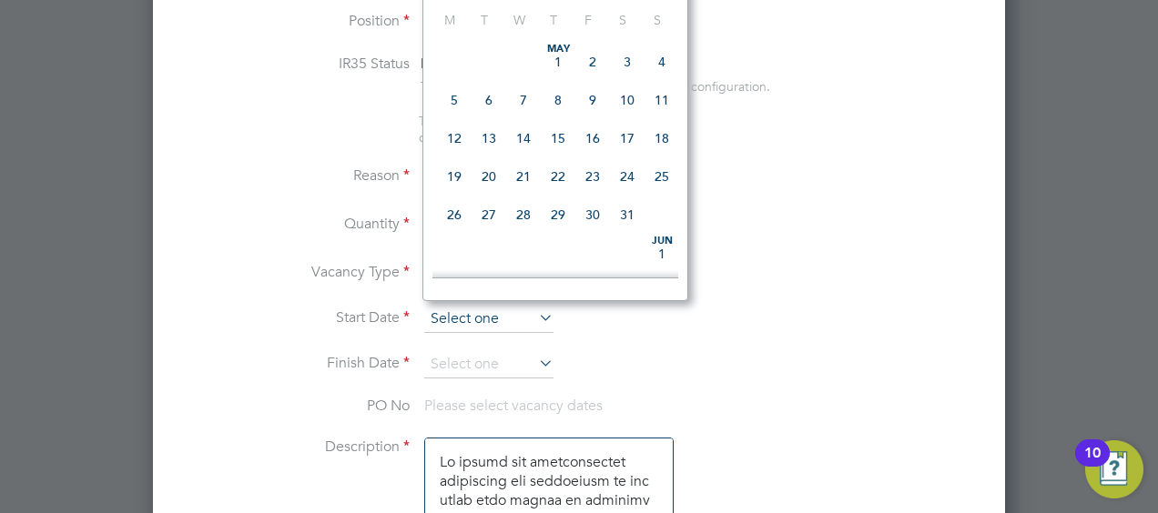
scroll to position [703, 0]
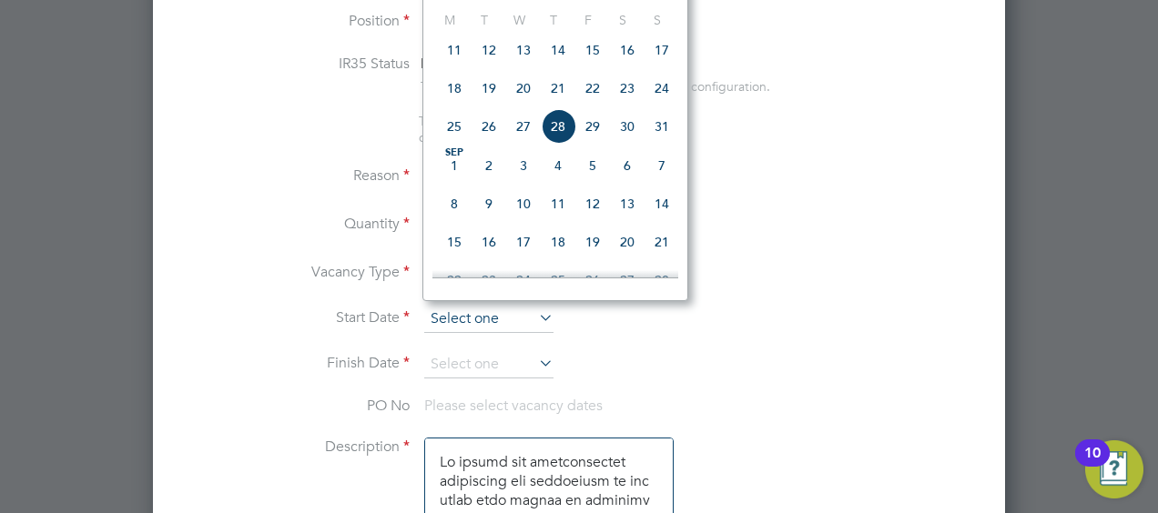
click at [504, 310] on input at bounding box center [488, 319] width 129 height 27
click at [588, 98] on span "22" at bounding box center [592, 88] width 35 height 35
type input "22 Aug 2025"
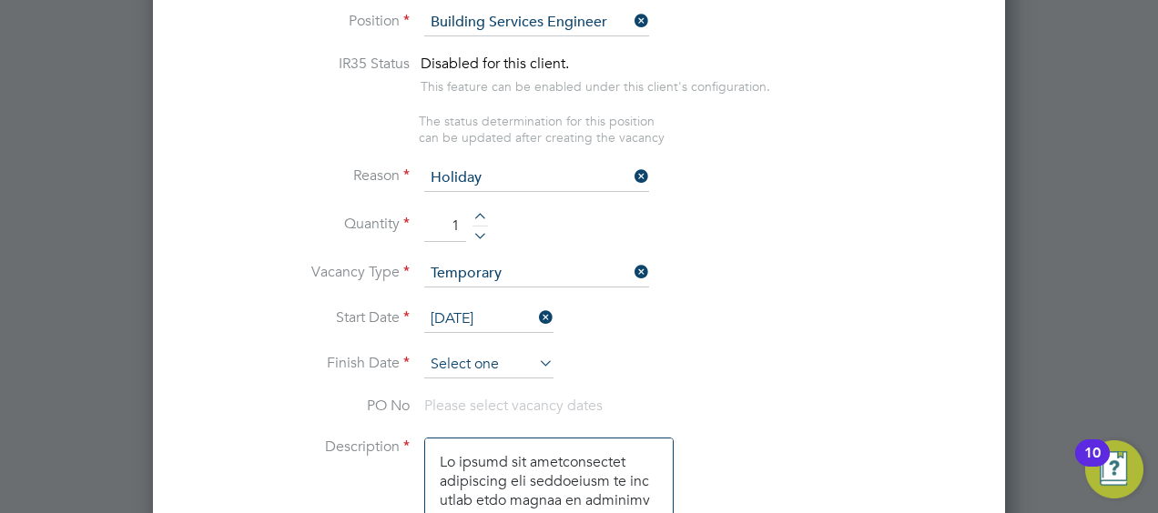
click at [503, 361] on input at bounding box center [488, 364] width 129 height 27
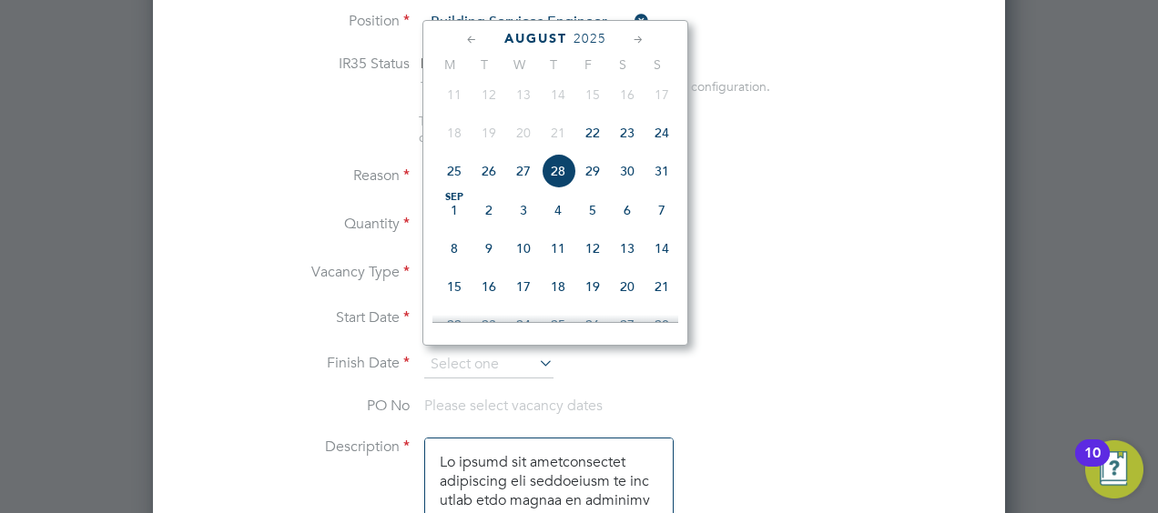
click at [636, 142] on span "23" at bounding box center [627, 133] width 35 height 35
type input "23 Aug 2025"
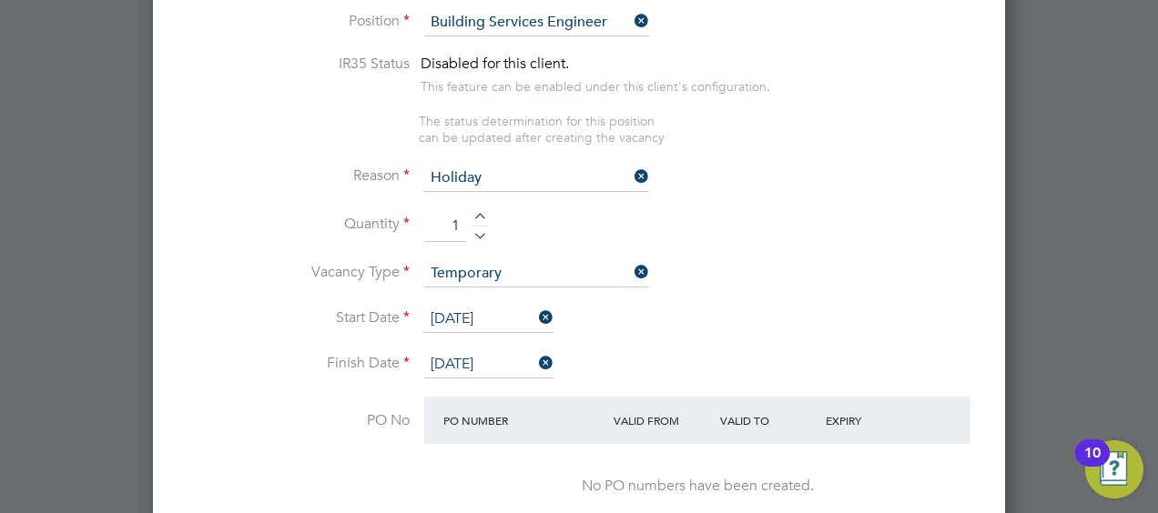
click at [642, 376] on li "Finish Date 23 Aug 2025" at bounding box center [579, 374] width 794 height 46
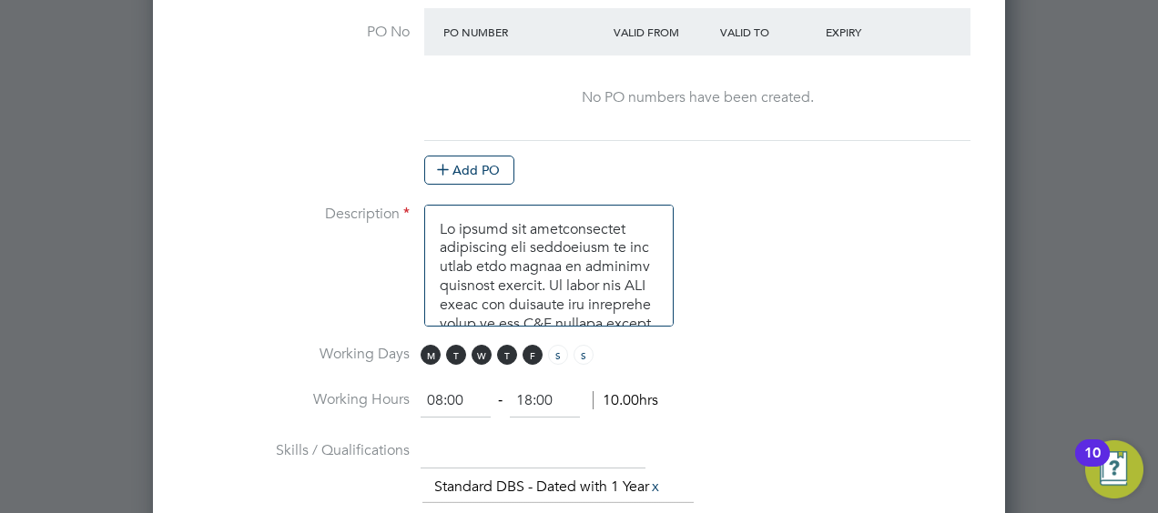
scroll to position [1205, 0]
click at [506, 344] on span "T" at bounding box center [507, 354] width 20 height 20
click at [481, 345] on span "W" at bounding box center [482, 354] width 20 height 20
click at [463, 347] on span "T" at bounding box center [456, 354] width 20 height 20
click at [439, 346] on span "M" at bounding box center [431, 354] width 20 height 20
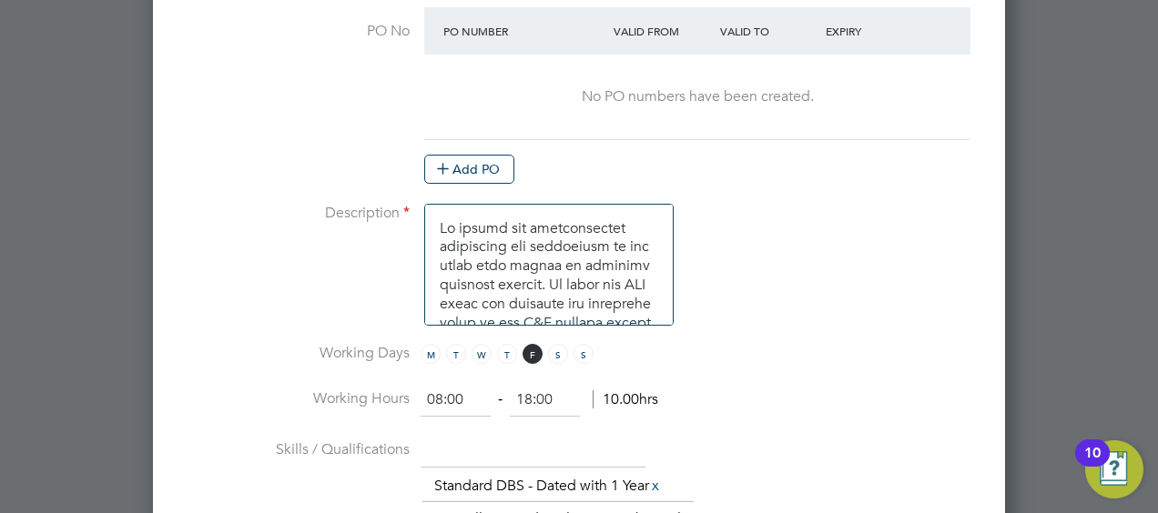
click at [440, 384] on input "08:00" at bounding box center [456, 400] width 70 height 33
type input "19:00"
click at [530, 391] on input "18:00" at bounding box center [545, 400] width 70 height 33
type input "07:00"
click at [758, 386] on li "Working Hours 19:00 ‐ 07:00 12.00hrs" at bounding box center [579, 409] width 794 height 51
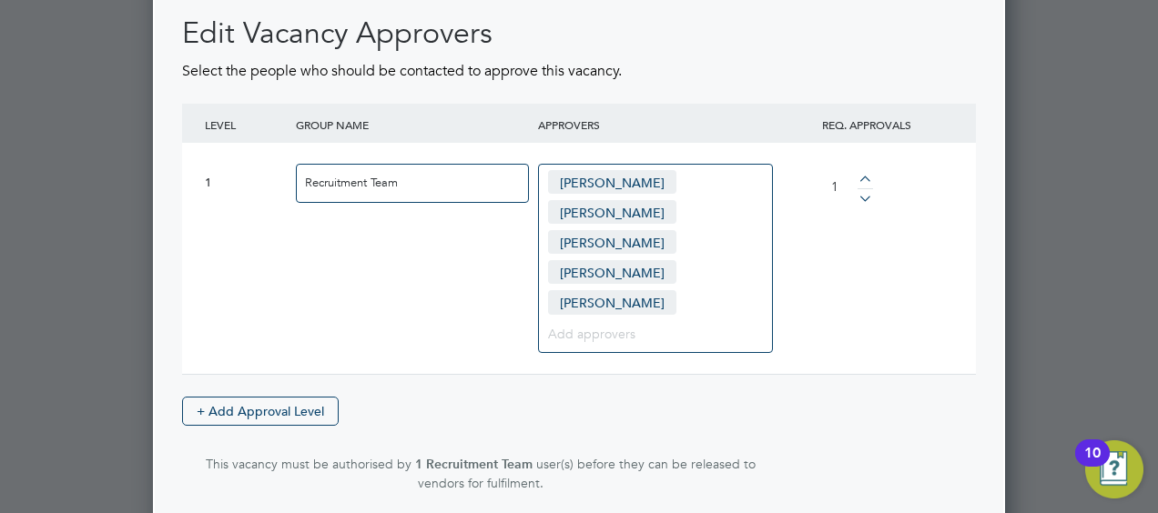
scroll to position [2708, 0]
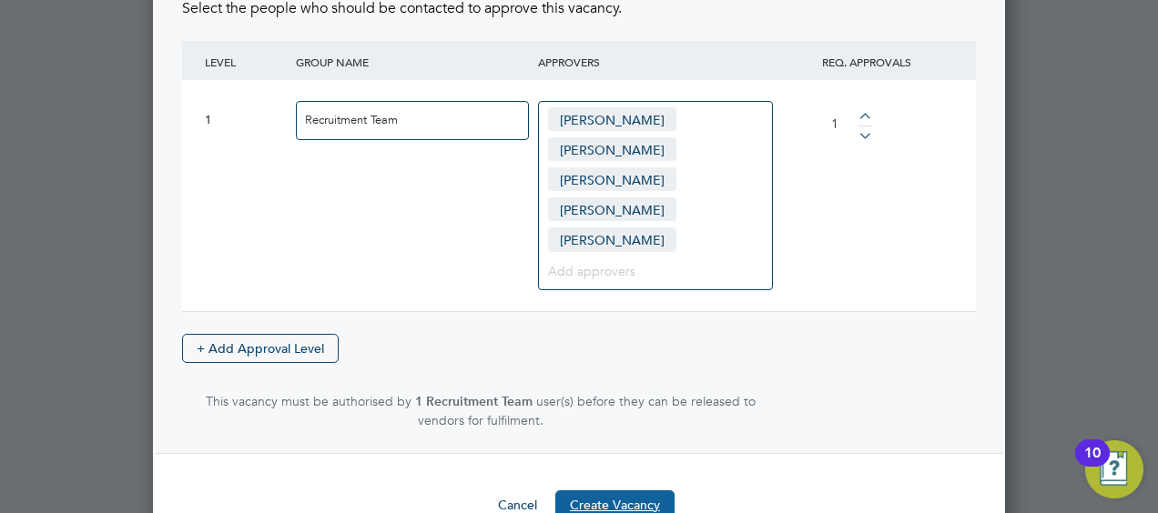
click at [657, 491] on button "Create Vacancy" at bounding box center [614, 505] width 119 height 29
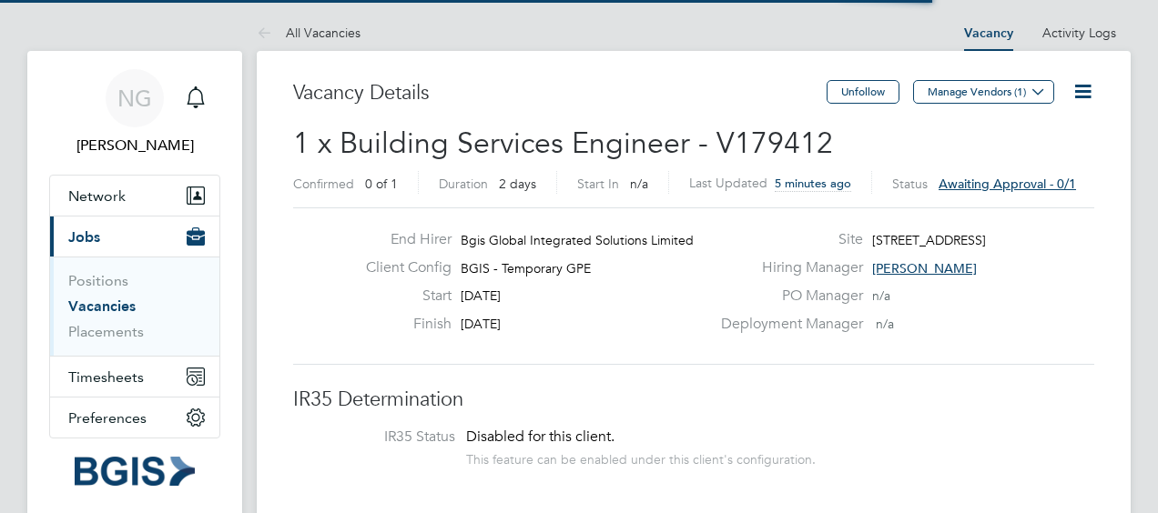
scroll to position [54, 127]
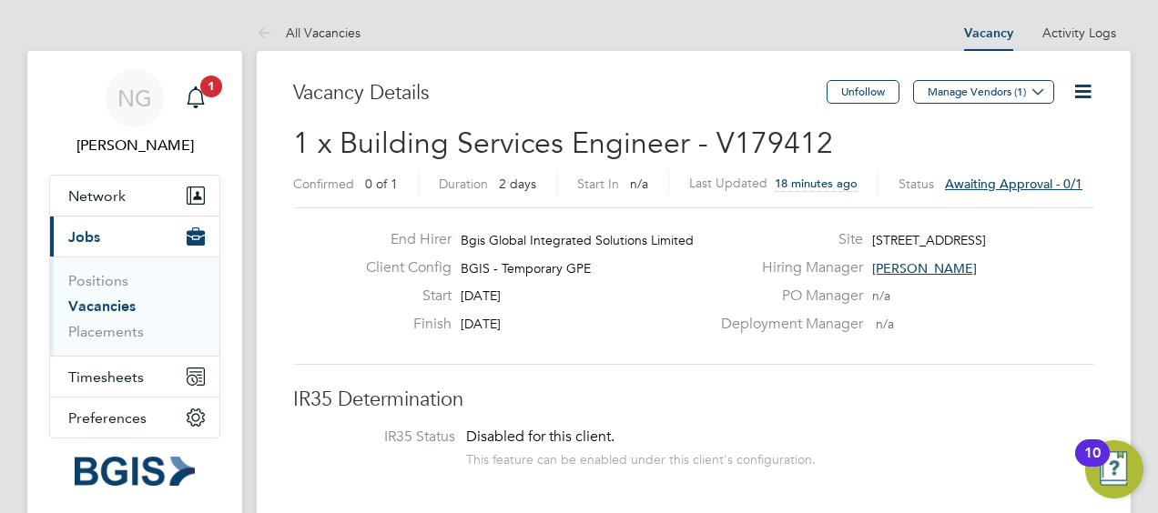
click at [364, 285] on div "Client Config BGIS - Temporary GPE" at bounding box center [530, 273] width 359 height 28
click at [375, 240] on label "End Hirer" at bounding box center [401, 239] width 100 height 19
click at [371, 231] on label "End Hirer" at bounding box center [401, 239] width 100 height 19
click at [351, 251] on div "End Hirer Bgis Global Integrated Solutions Limited" at bounding box center [530, 244] width 359 height 28
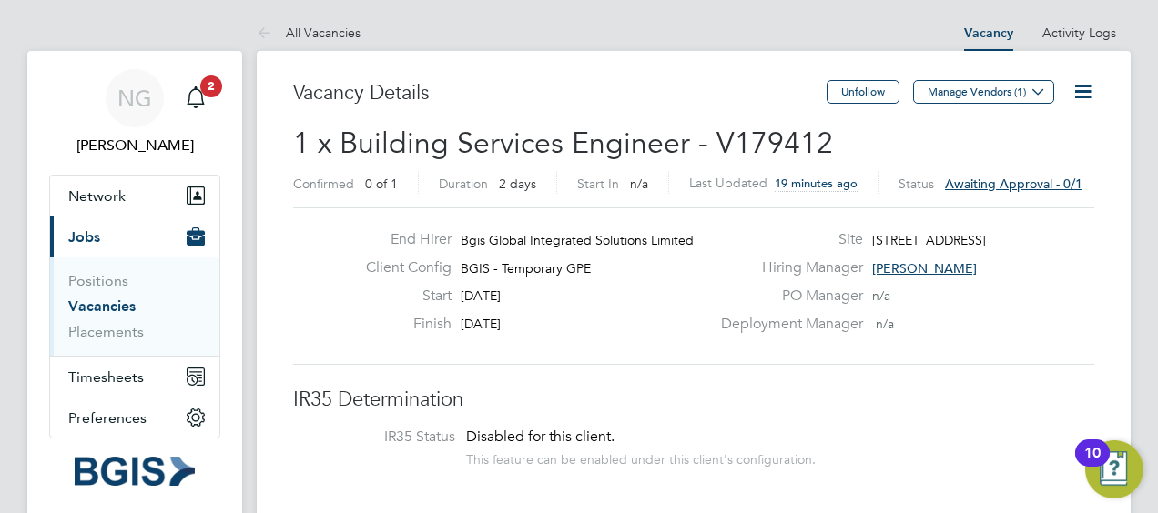
click at [362, 237] on label "End Hirer" at bounding box center [401, 239] width 100 height 19
click at [350, 238] on div "End Hirer Bgis Global Integrated Solutions Limited Client Config BGIS - Tempora…" at bounding box center [694, 286] width 816 height 112
